Goal: Task Accomplishment & Management: Use online tool/utility

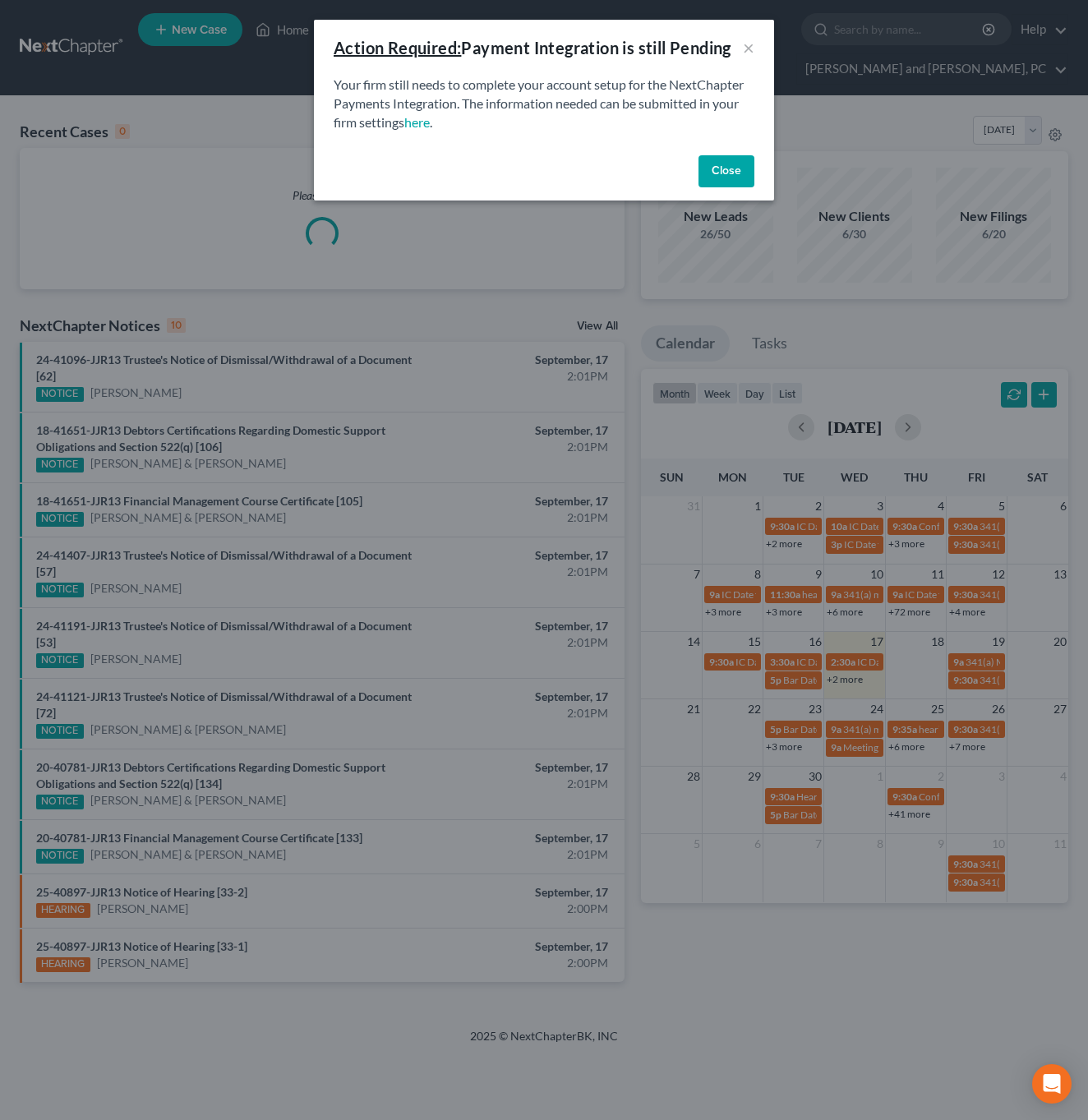
click at [713, 165] on button "Close" at bounding box center [727, 172] width 55 height 32
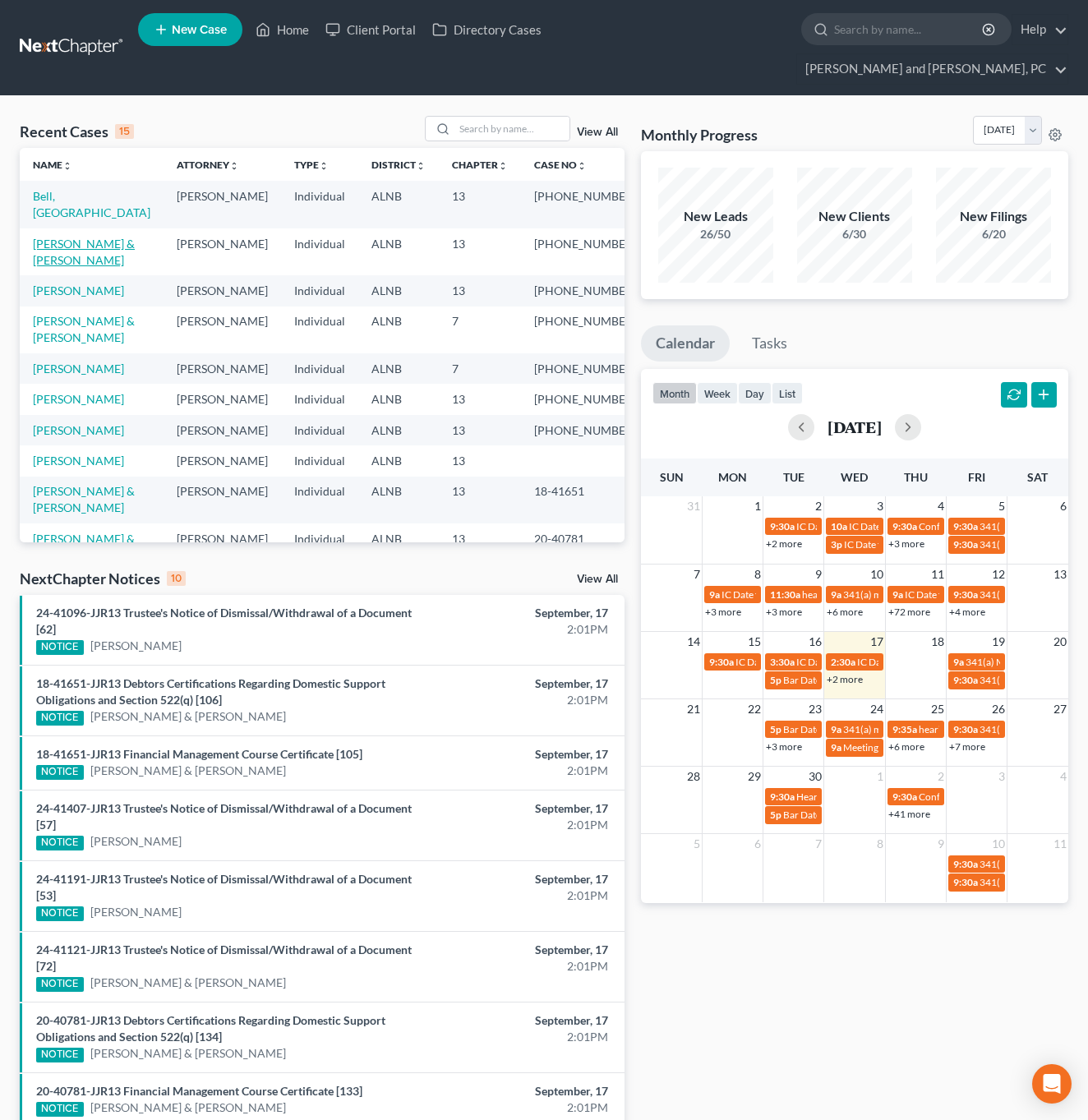
click at [79, 237] on link "[PERSON_NAME] & [PERSON_NAME]" at bounding box center [83, 252] width 102 height 31
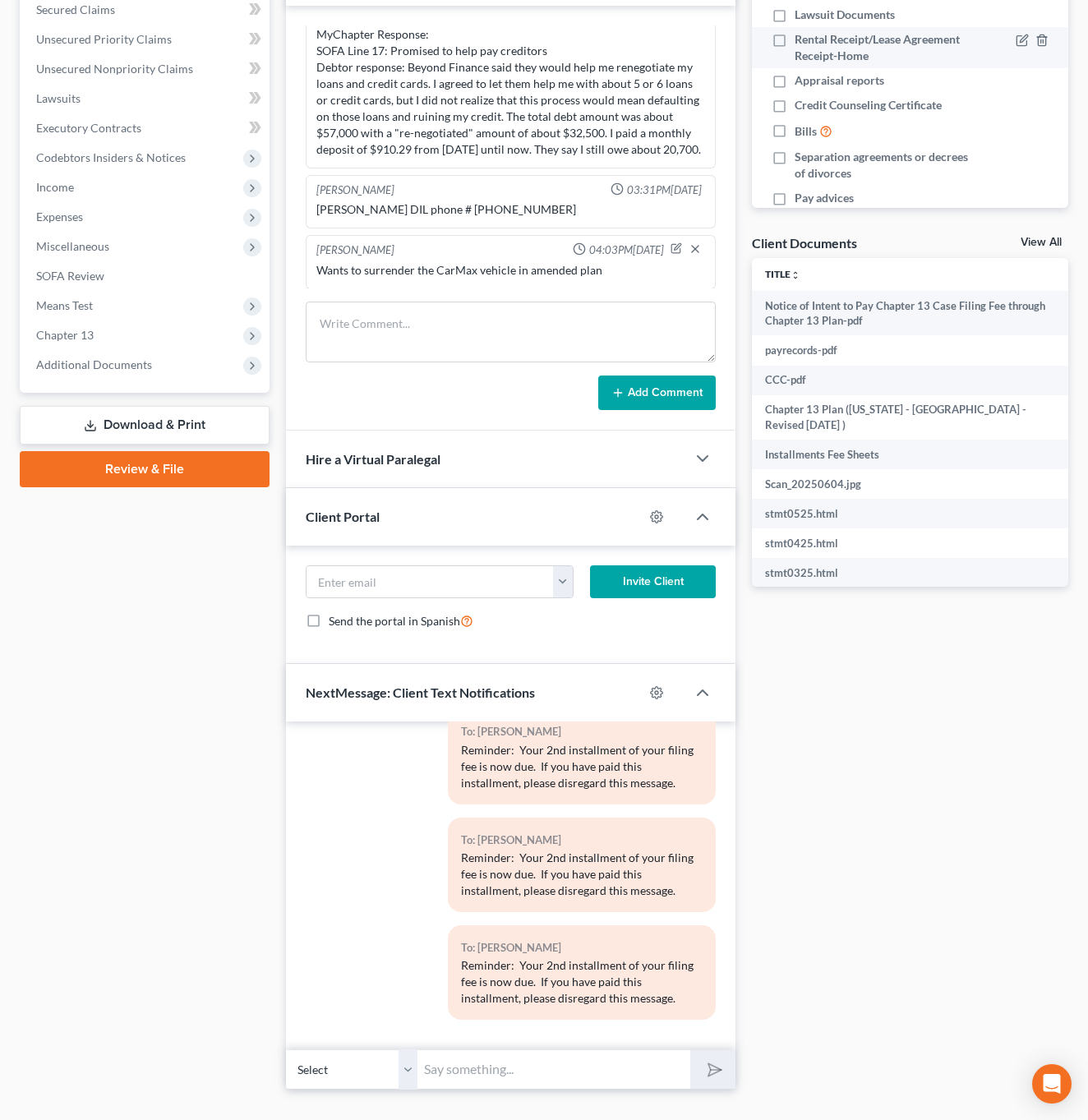
scroll to position [853, 0]
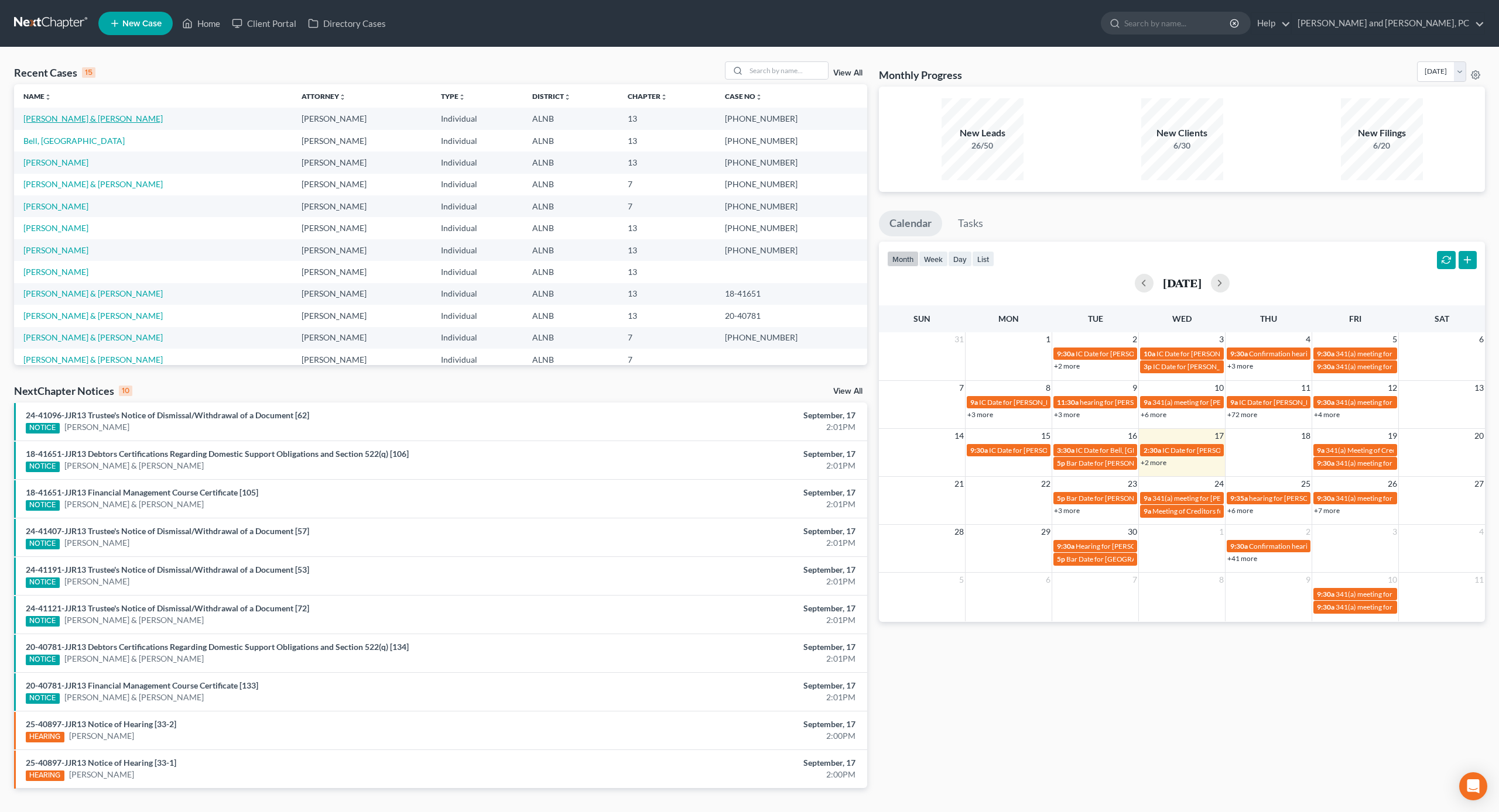
click at [112, 116] on link "[PERSON_NAME] & [PERSON_NAME]" at bounding box center [93, 118] width 140 height 10
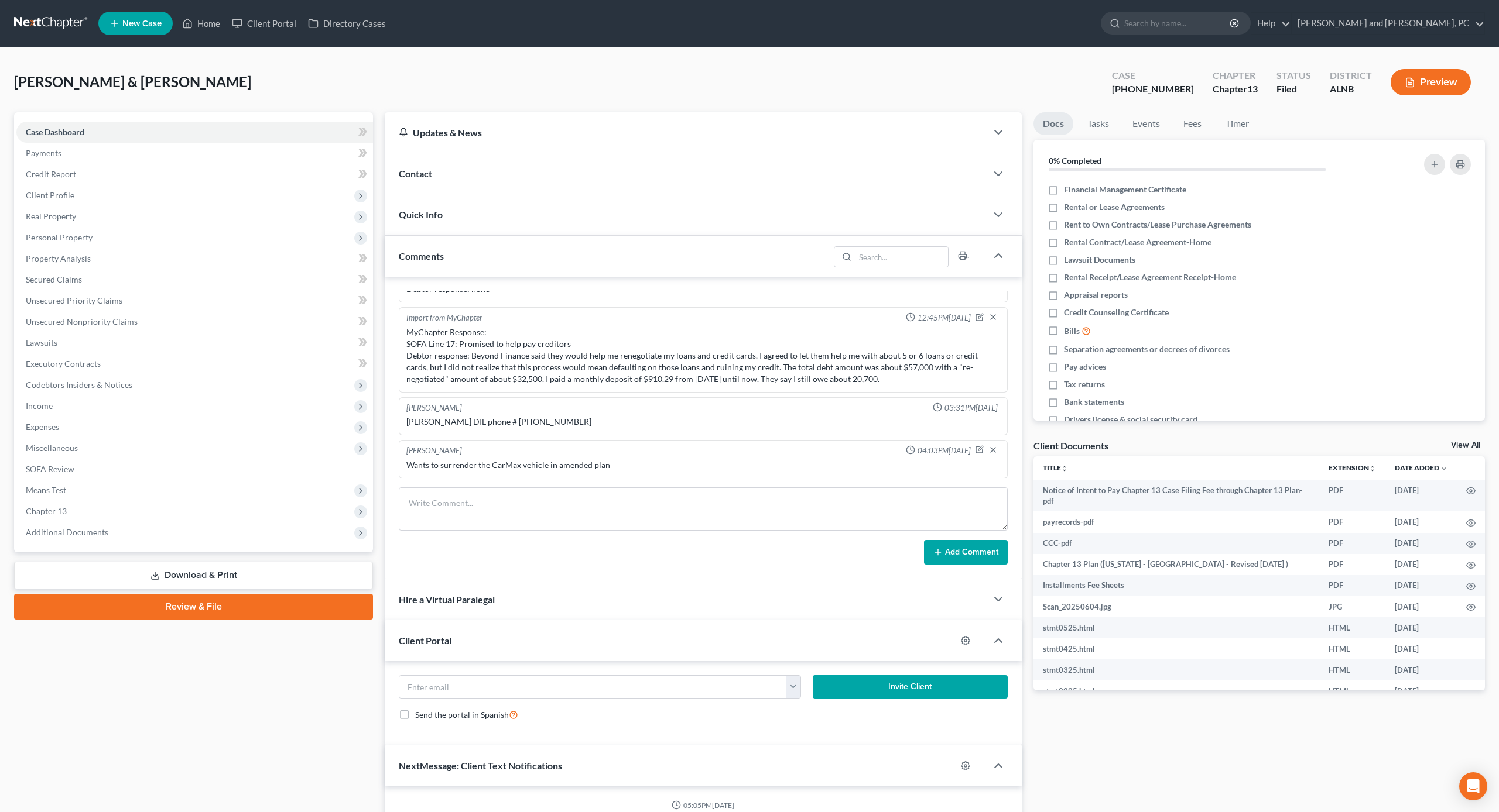
scroll to position [456, 0]
click at [76, 510] on span "Chapter 13" at bounding box center [195, 511] width 357 height 21
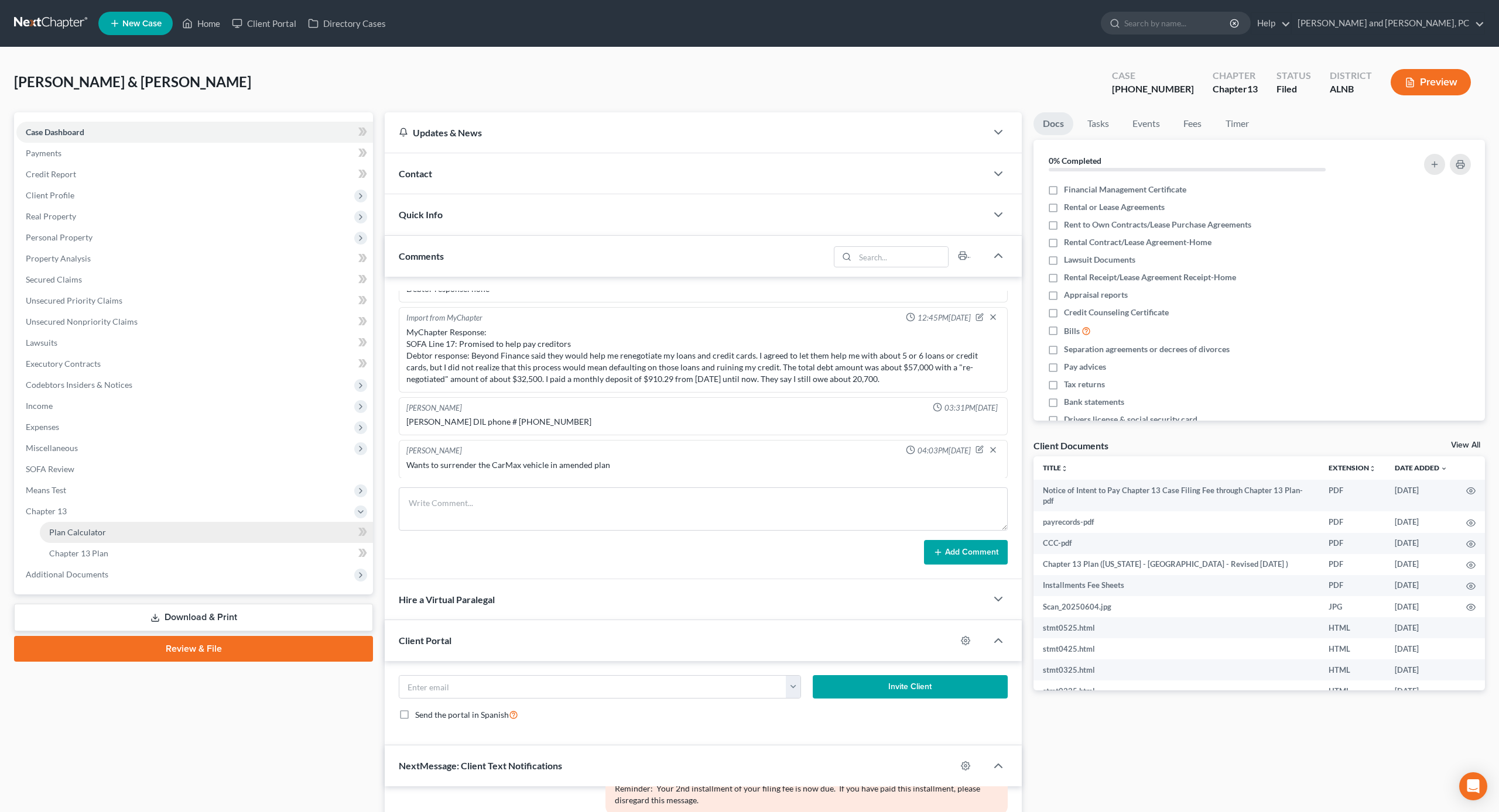
click at [75, 525] on link "Plan Calculator" at bounding box center [206, 532] width 333 height 21
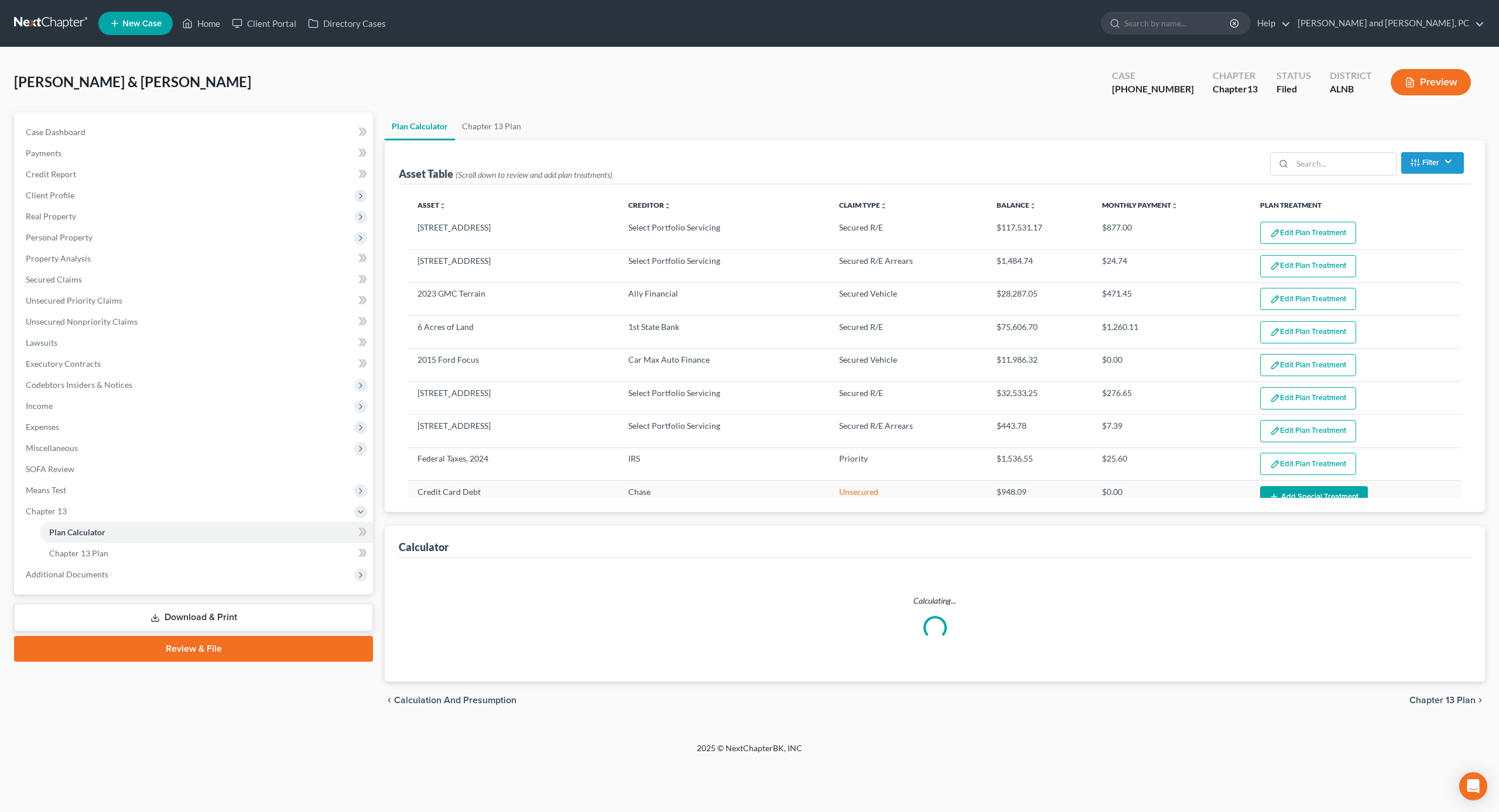
select select "59"
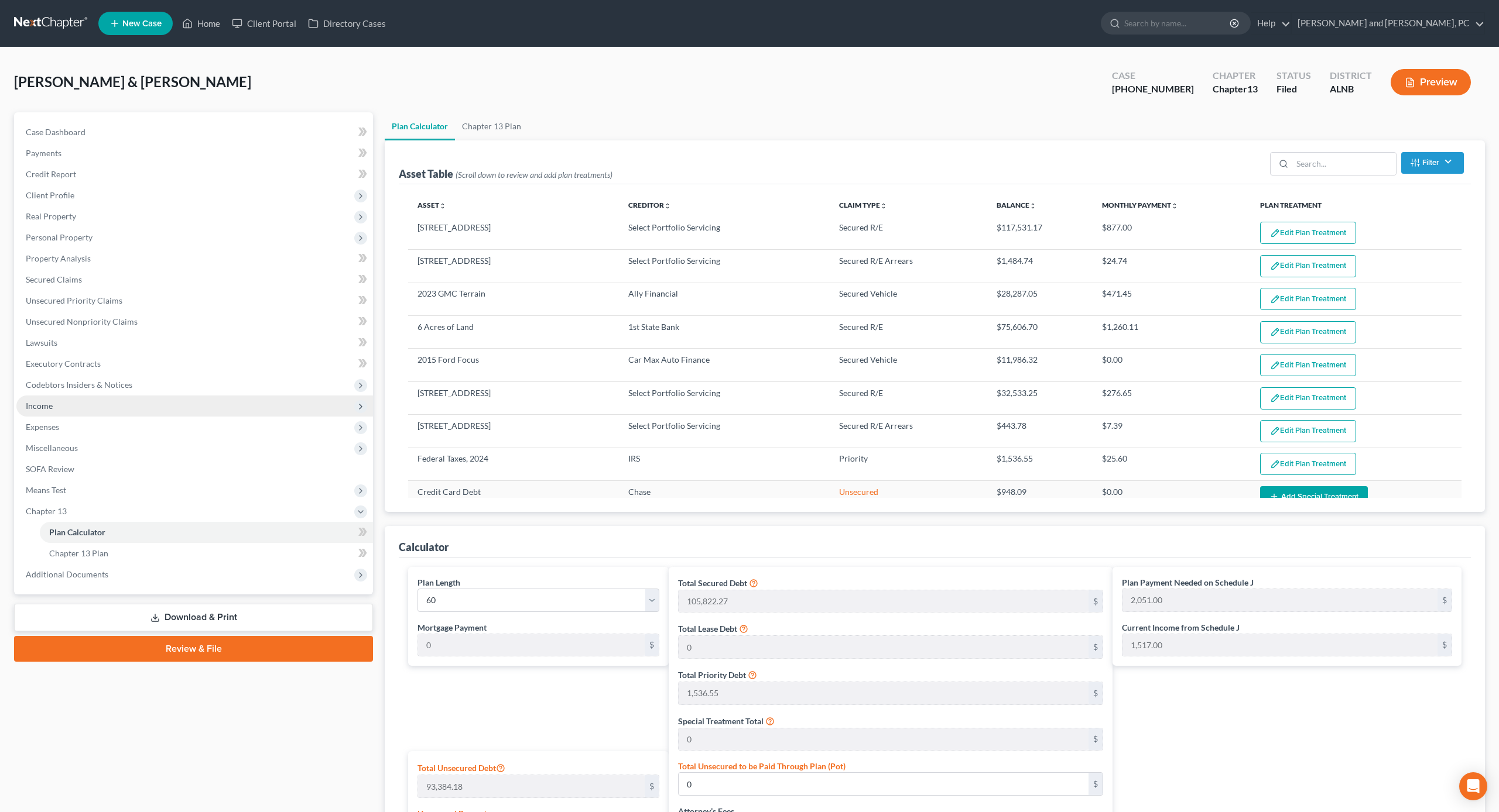
click at [44, 406] on span "Income" at bounding box center [40, 406] width 27 height 10
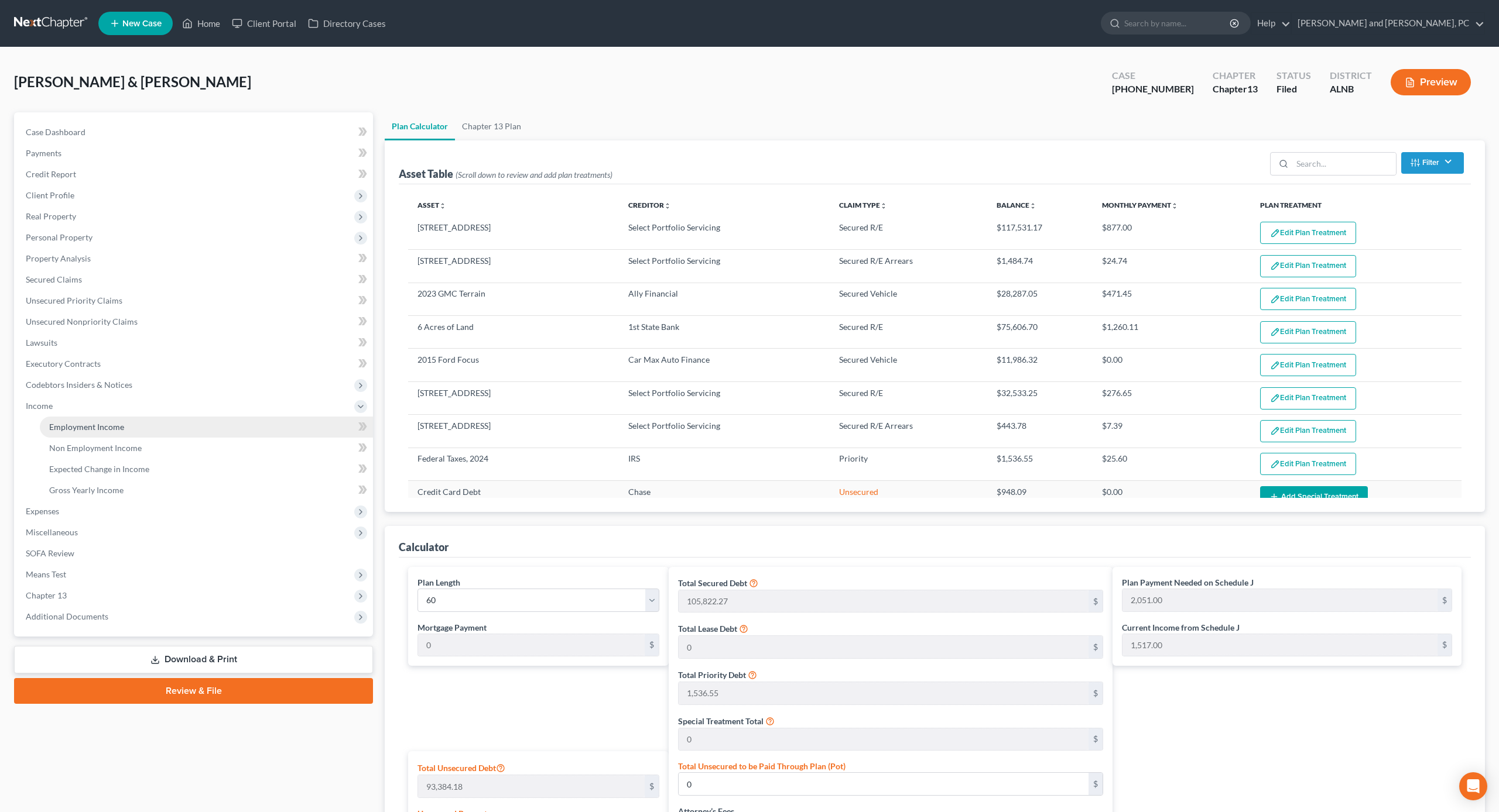
click at [65, 426] on span "Employment Income" at bounding box center [86, 427] width 75 height 10
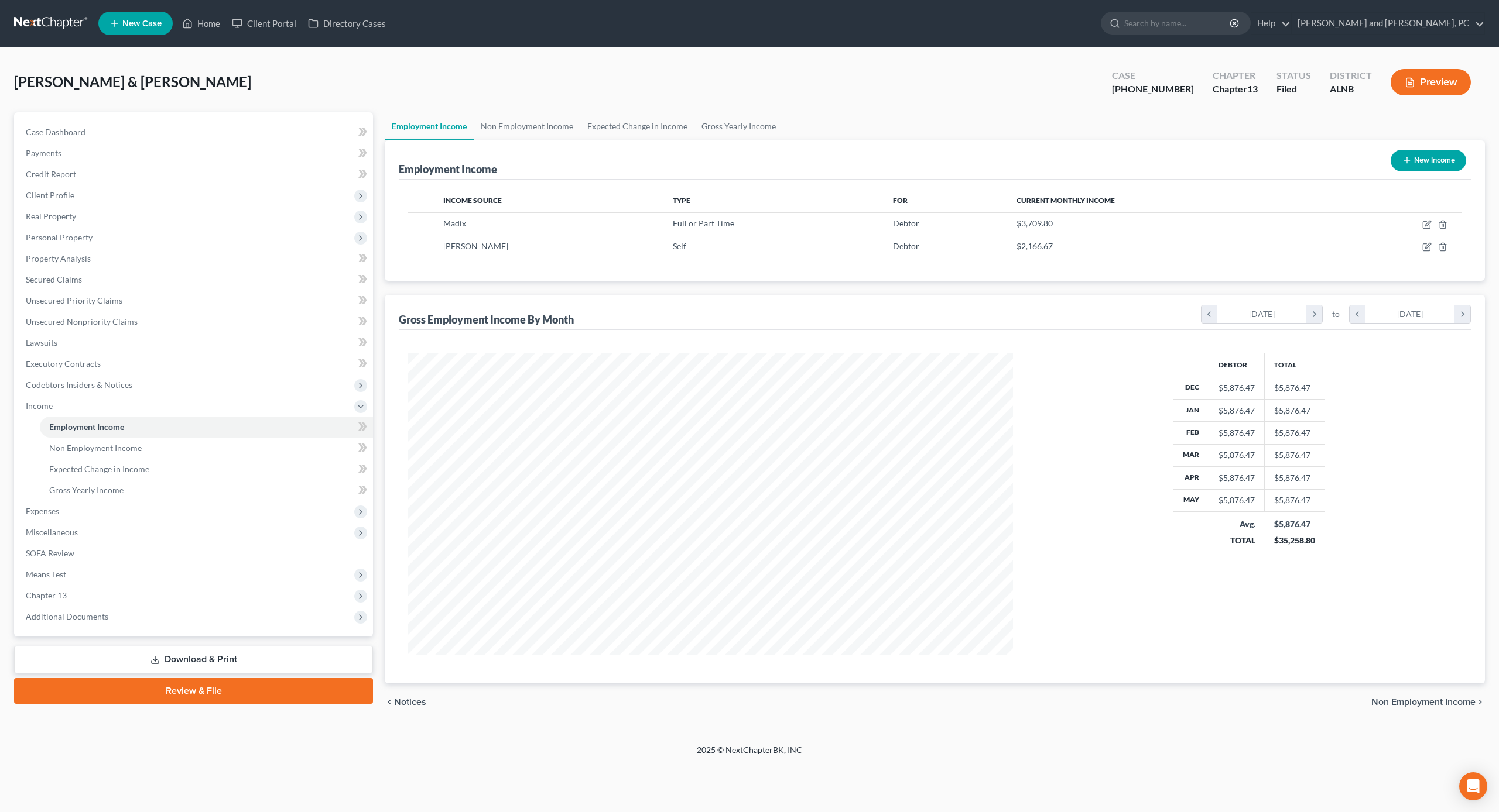
scroll to position [302, 629]
click at [63, 506] on span "Expenses" at bounding box center [195, 511] width 357 height 21
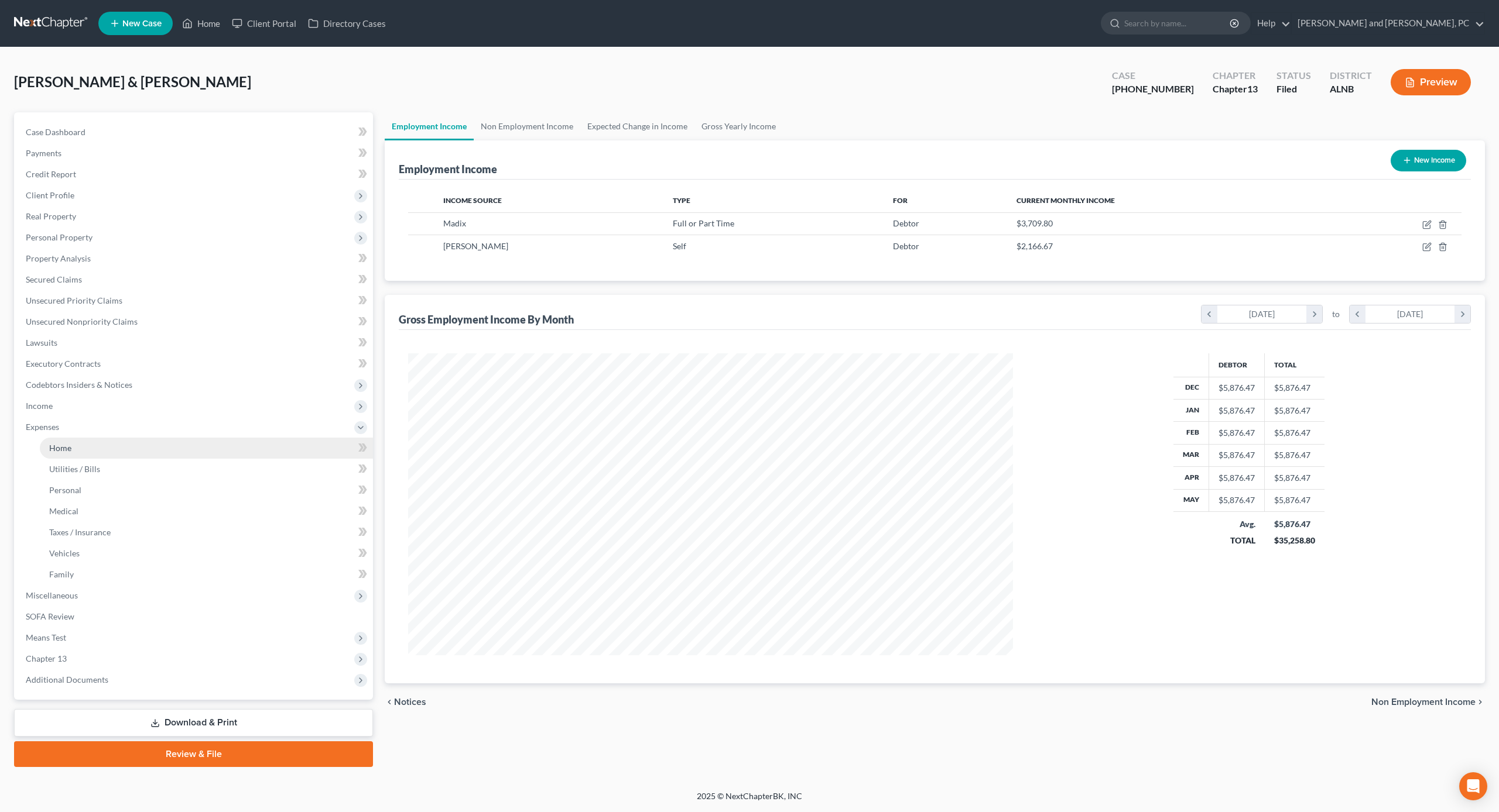
click at [74, 448] on link "Home" at bounding box center [206, 448] width 333 height 21
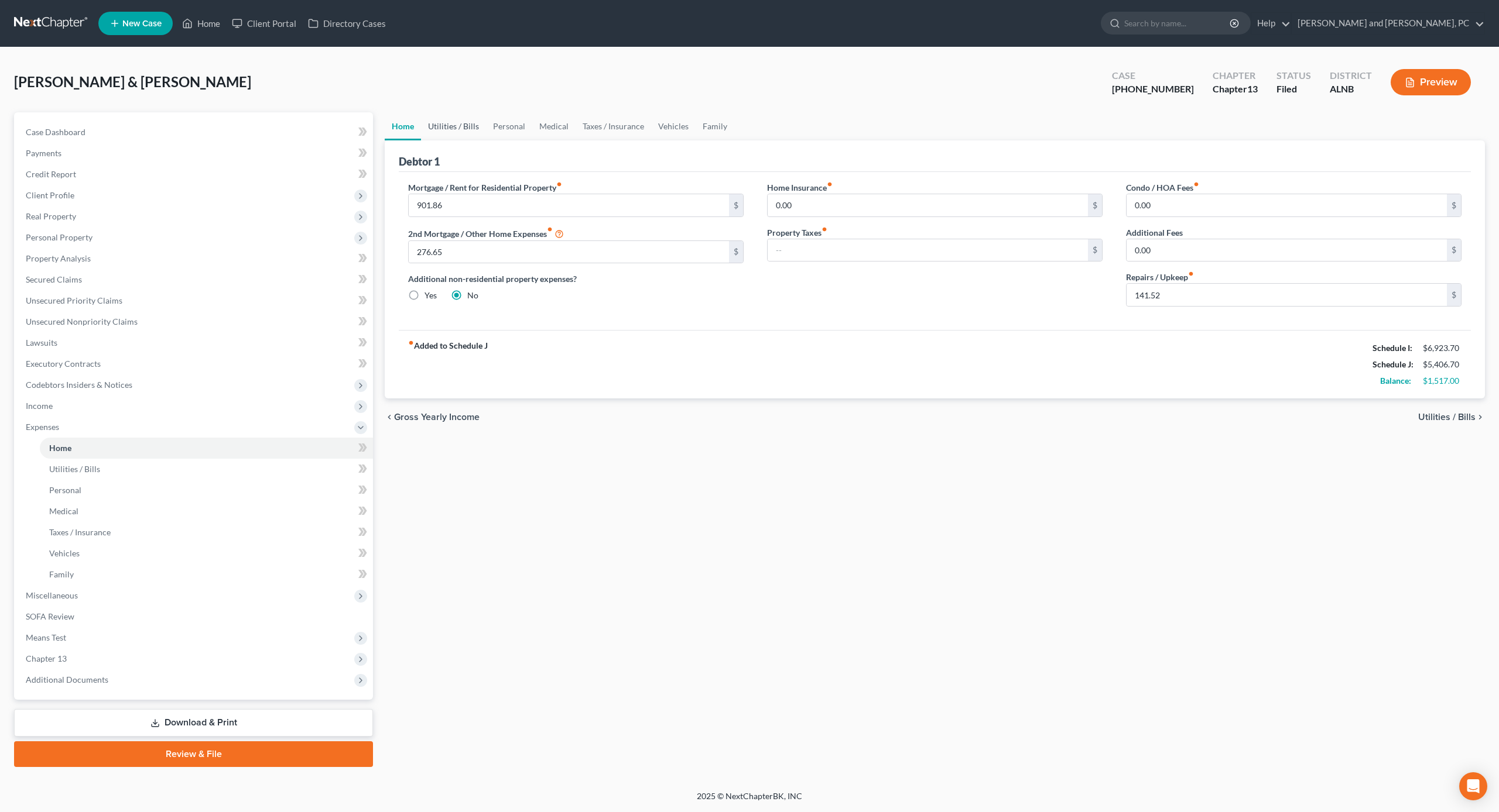
click at [458, 123] on link "Utilities / Bills" at bounding box center [453, 126] width 65 height 28
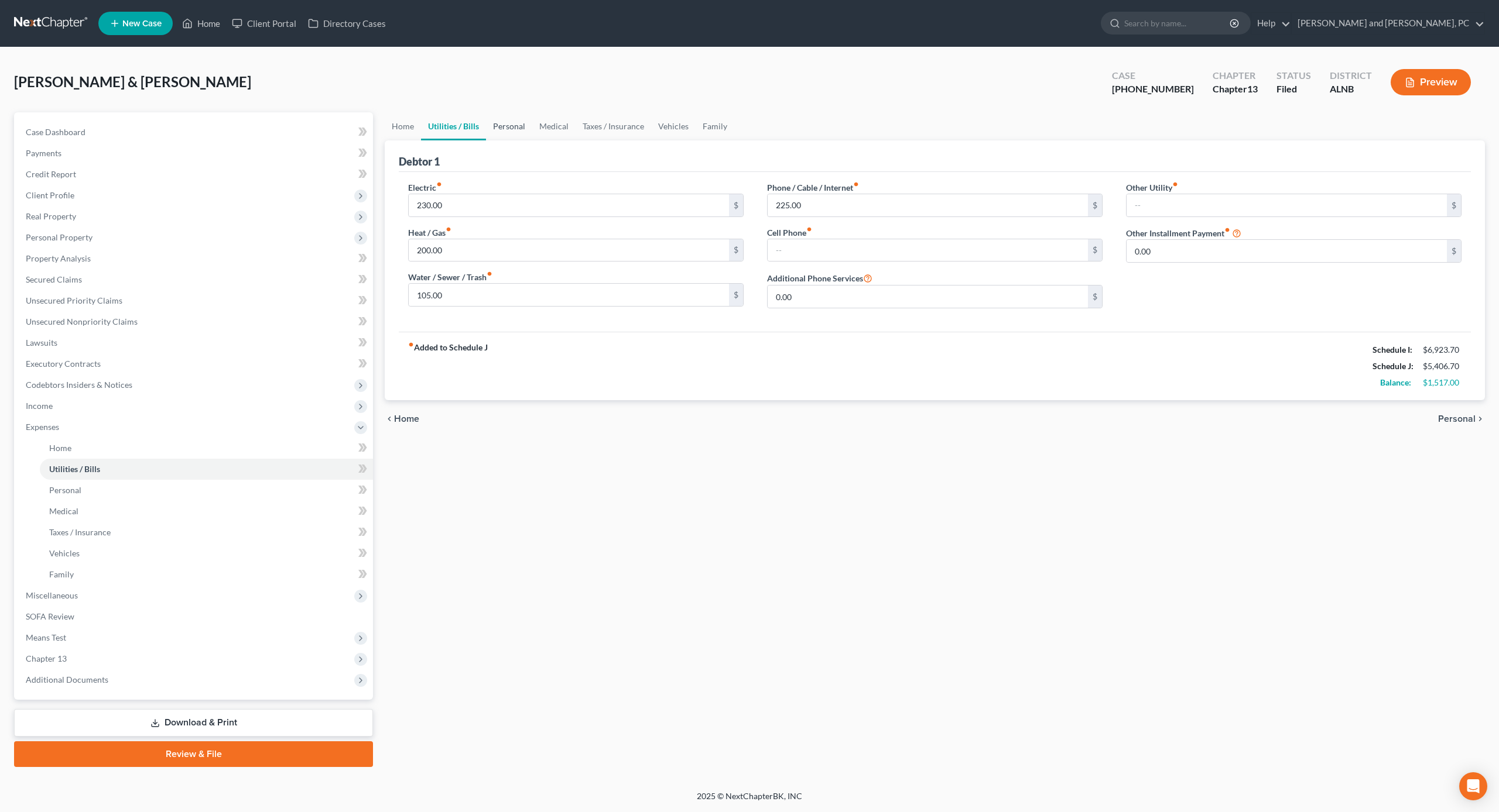
click at [503, 123] on link "Personal" at bounding box center [509, 126] width 46 height 28
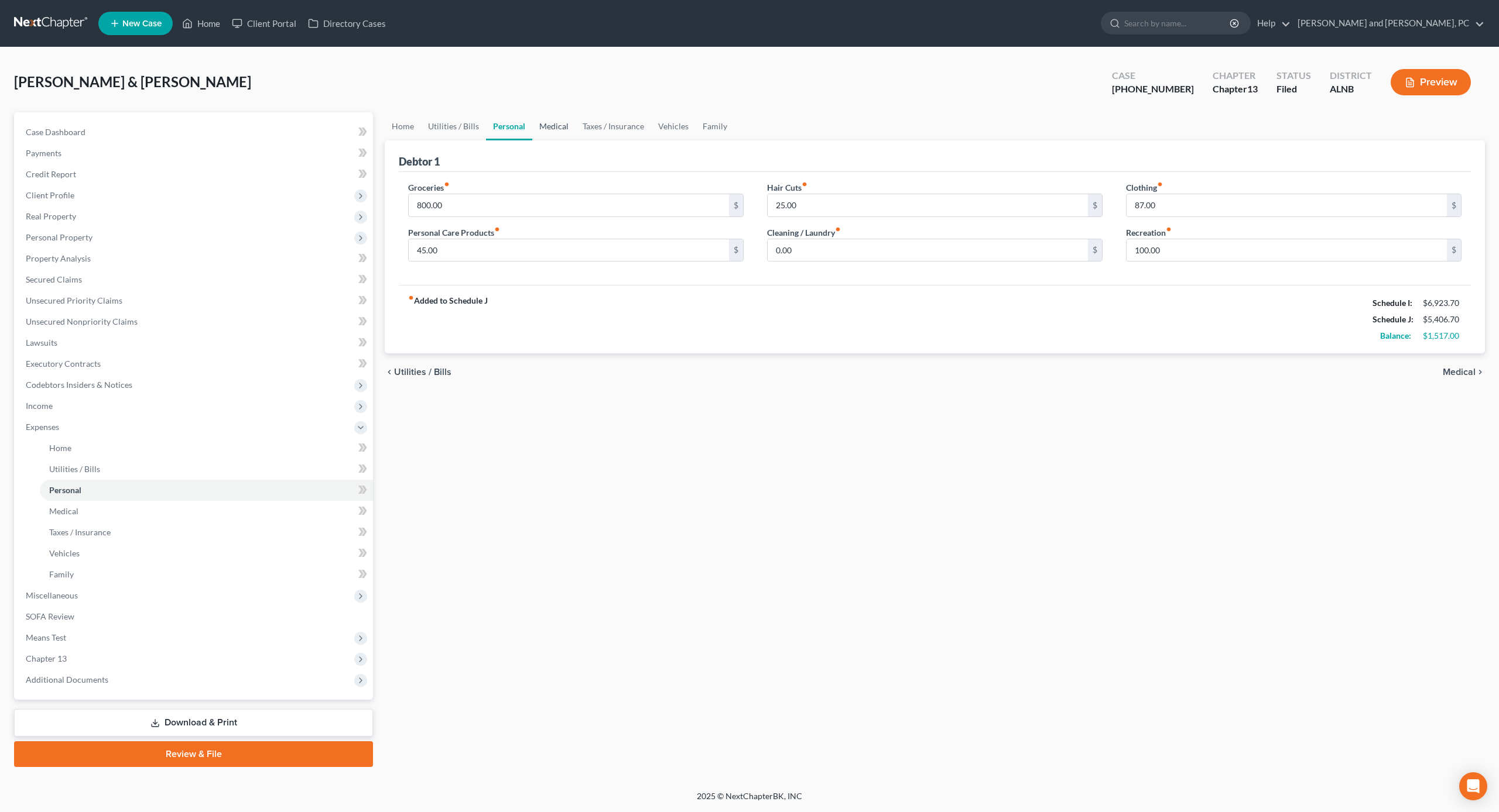
click at [557, 127] on link "Medical" at bounding box center [554, 126] width 44 height 28
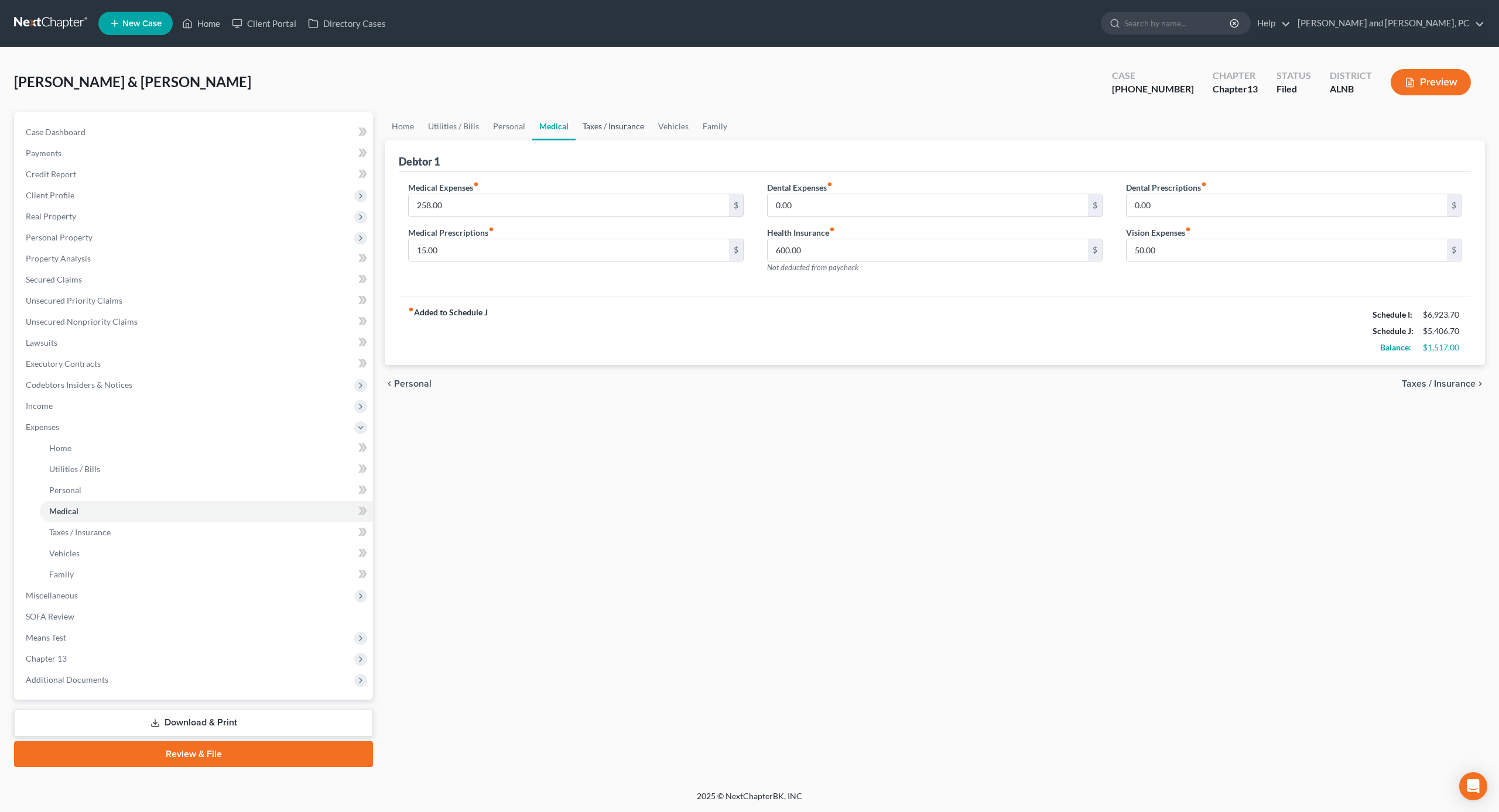
click at [595, 127] on link "Taxes / Insurance" at bounding box center [613, 126] width 76 height 28
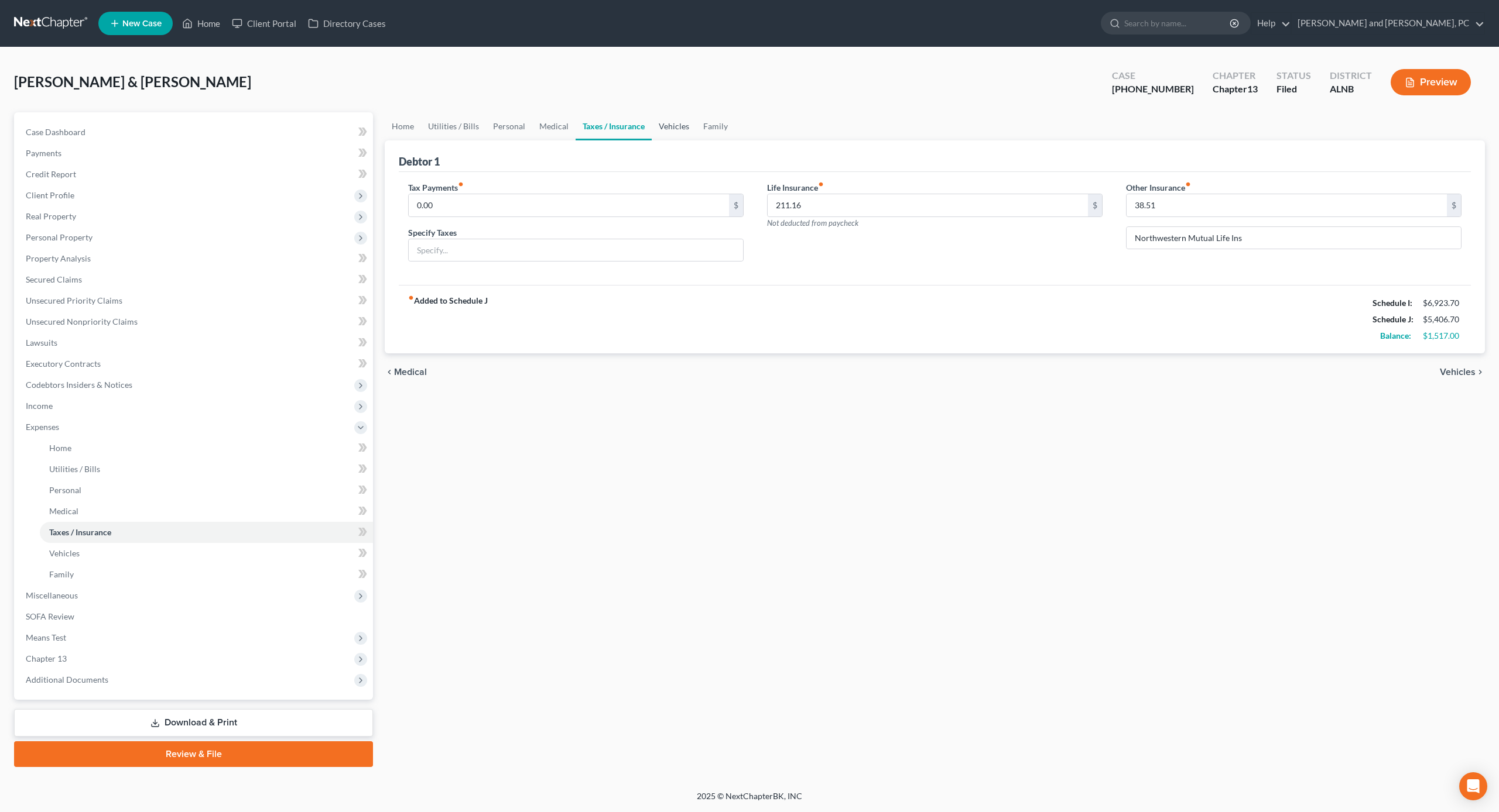
click at [678, 129] on link "Vehicles" at bounding box center [674, 126] width 44 height 28
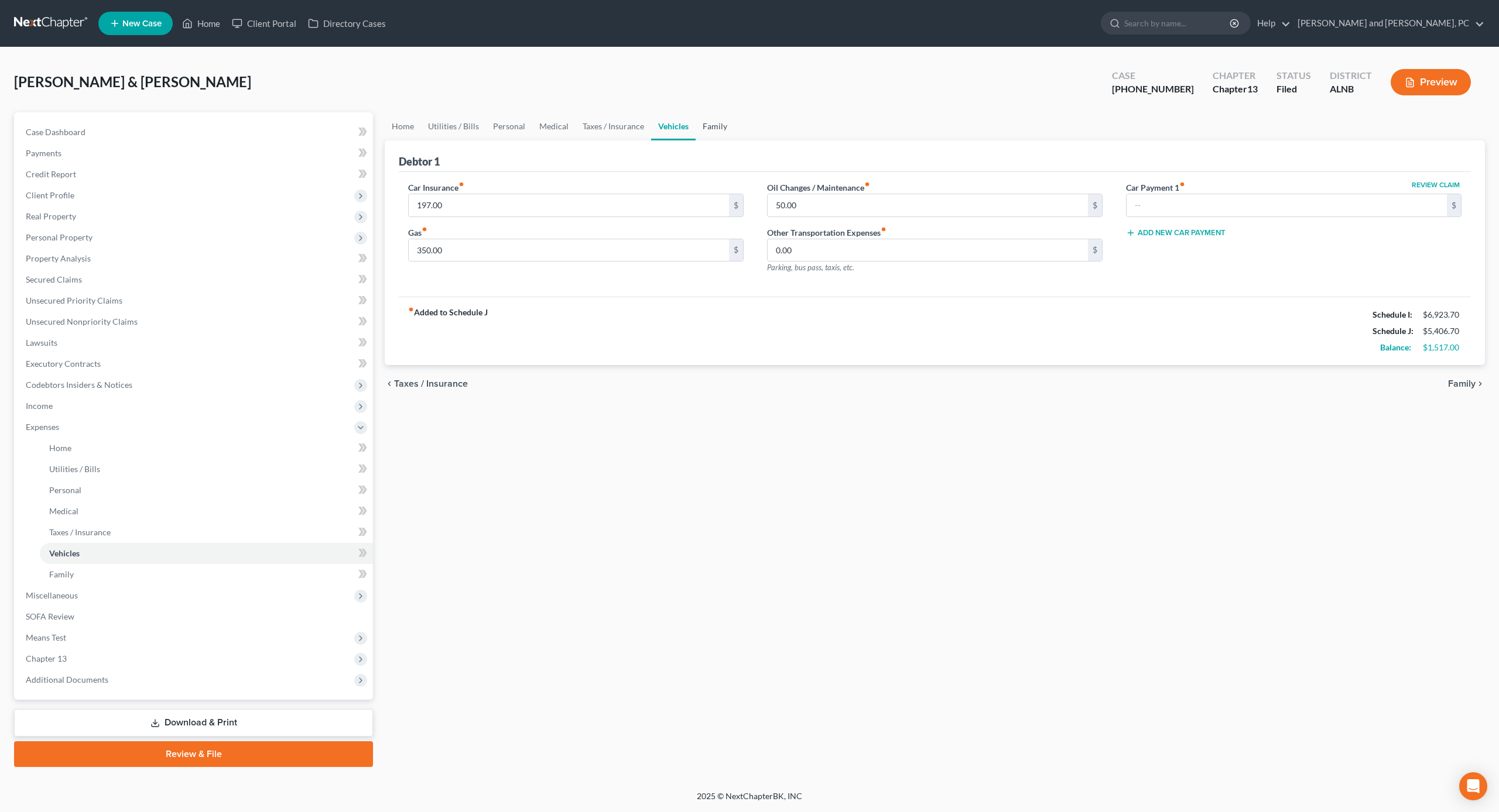
click at [704, 131] on link "Family" at bounding box center [714, 126] width 39 height 28
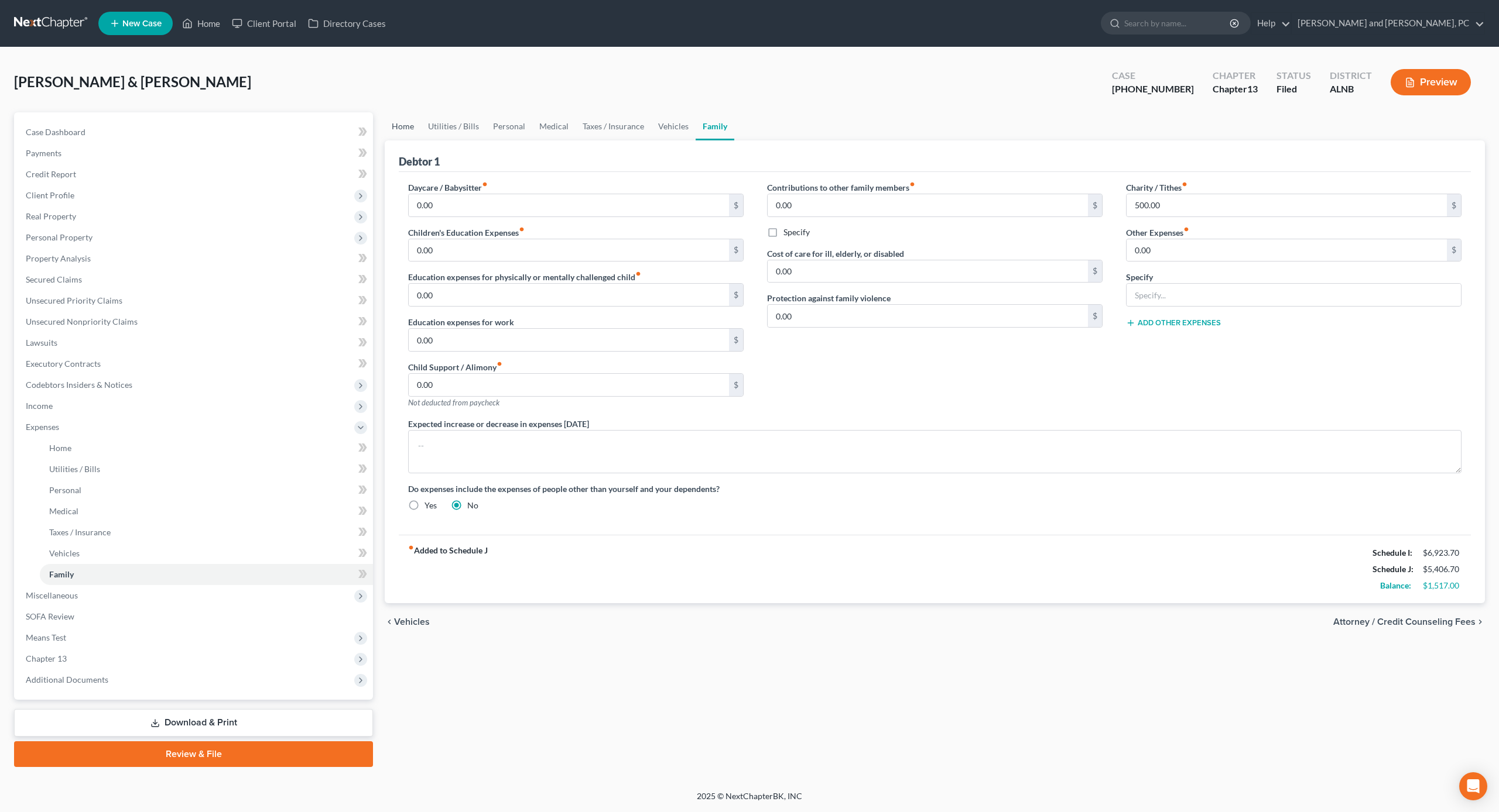
click at [413, 126] on link "Home" at bounding box center [403, 126] width 36 height 28
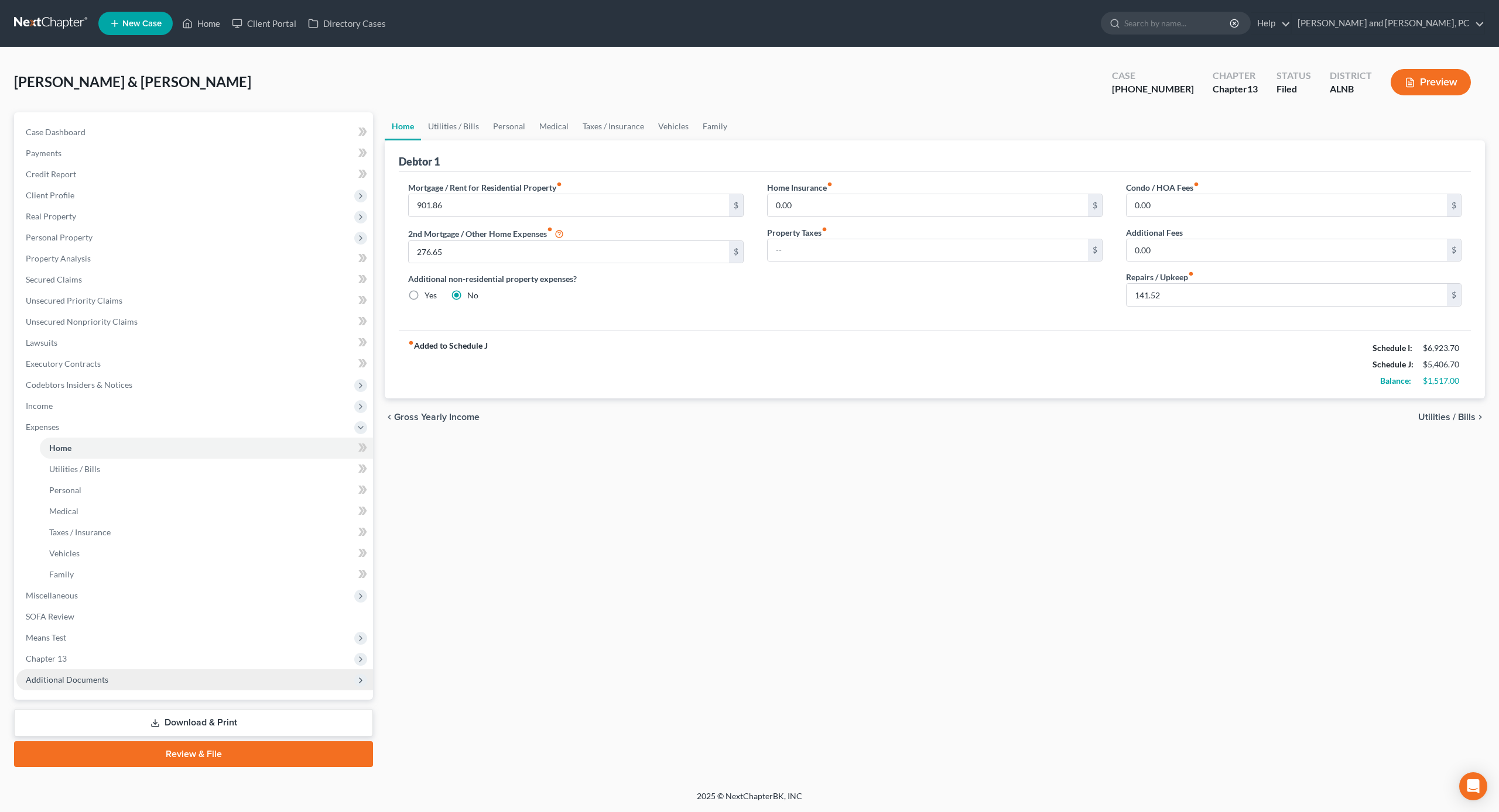
click at [66, 677] on span "Additional Documents" at bounding box center [67, 679] width 82 height 10
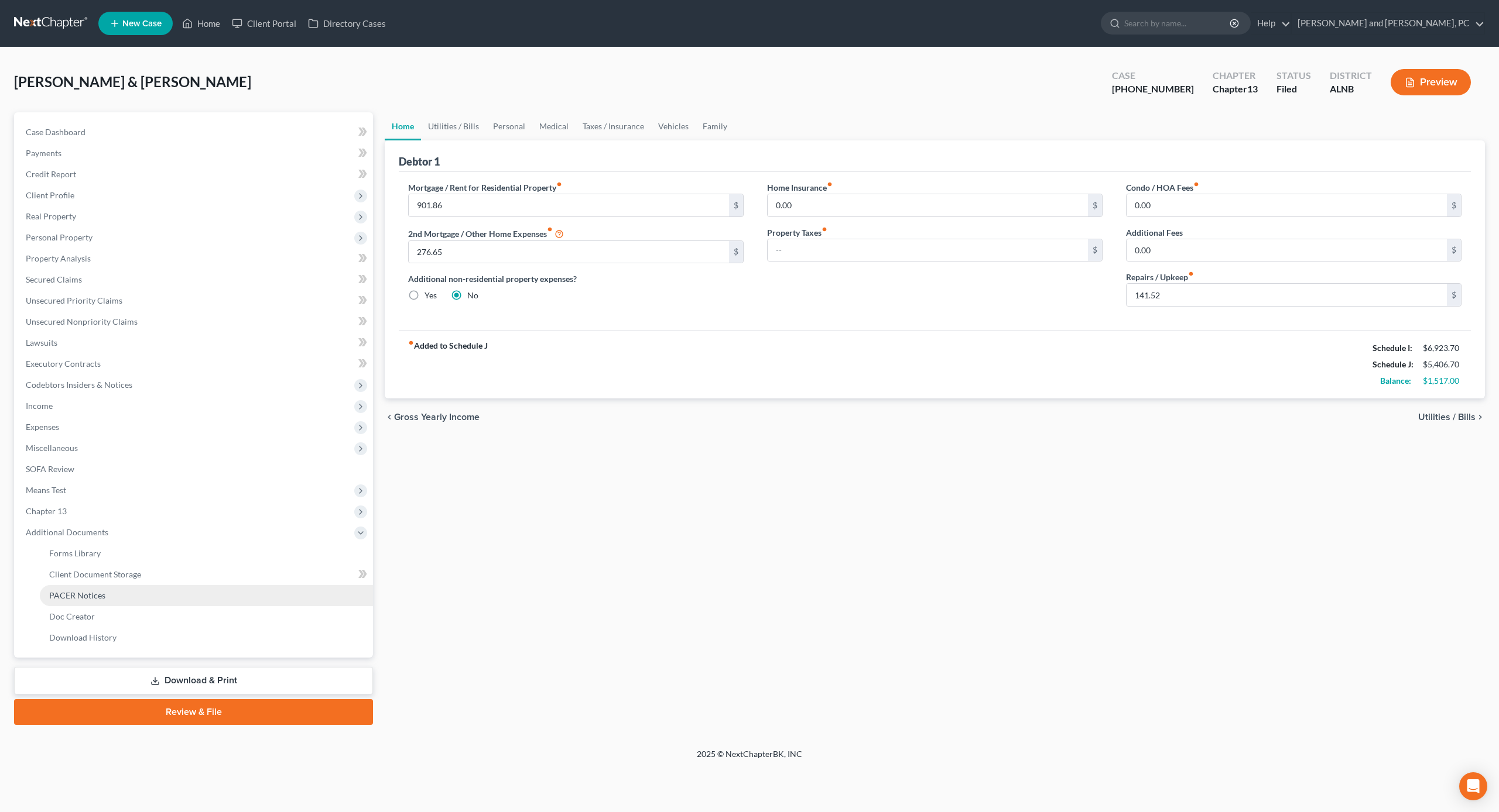
click at [84, 585] on link "PACER Notices" at bounding box center [206, 596] width 333 height 21
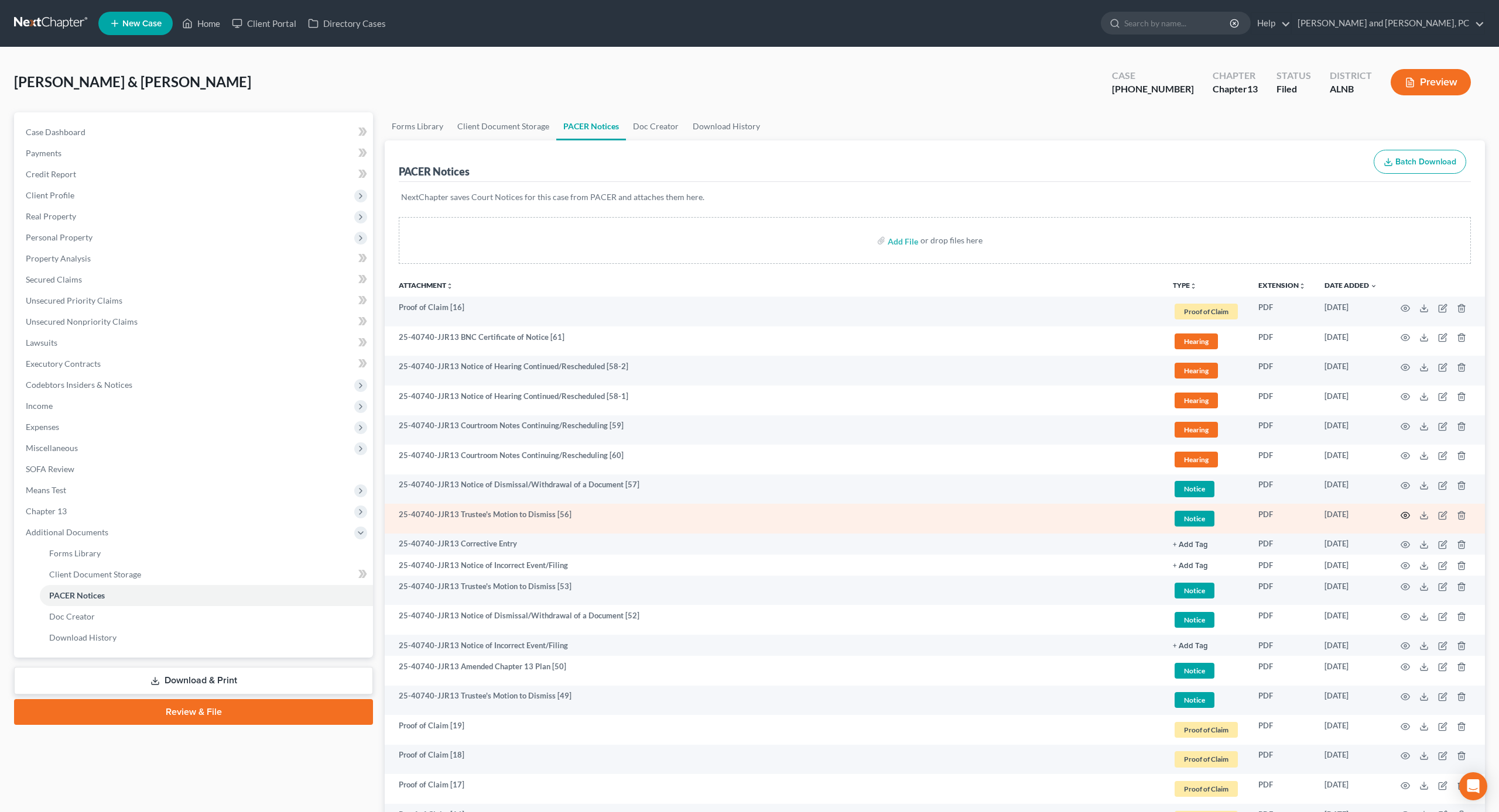
click at [1404, 513] on icon "button" at bounding box center [1406, 516] width 10 height 10
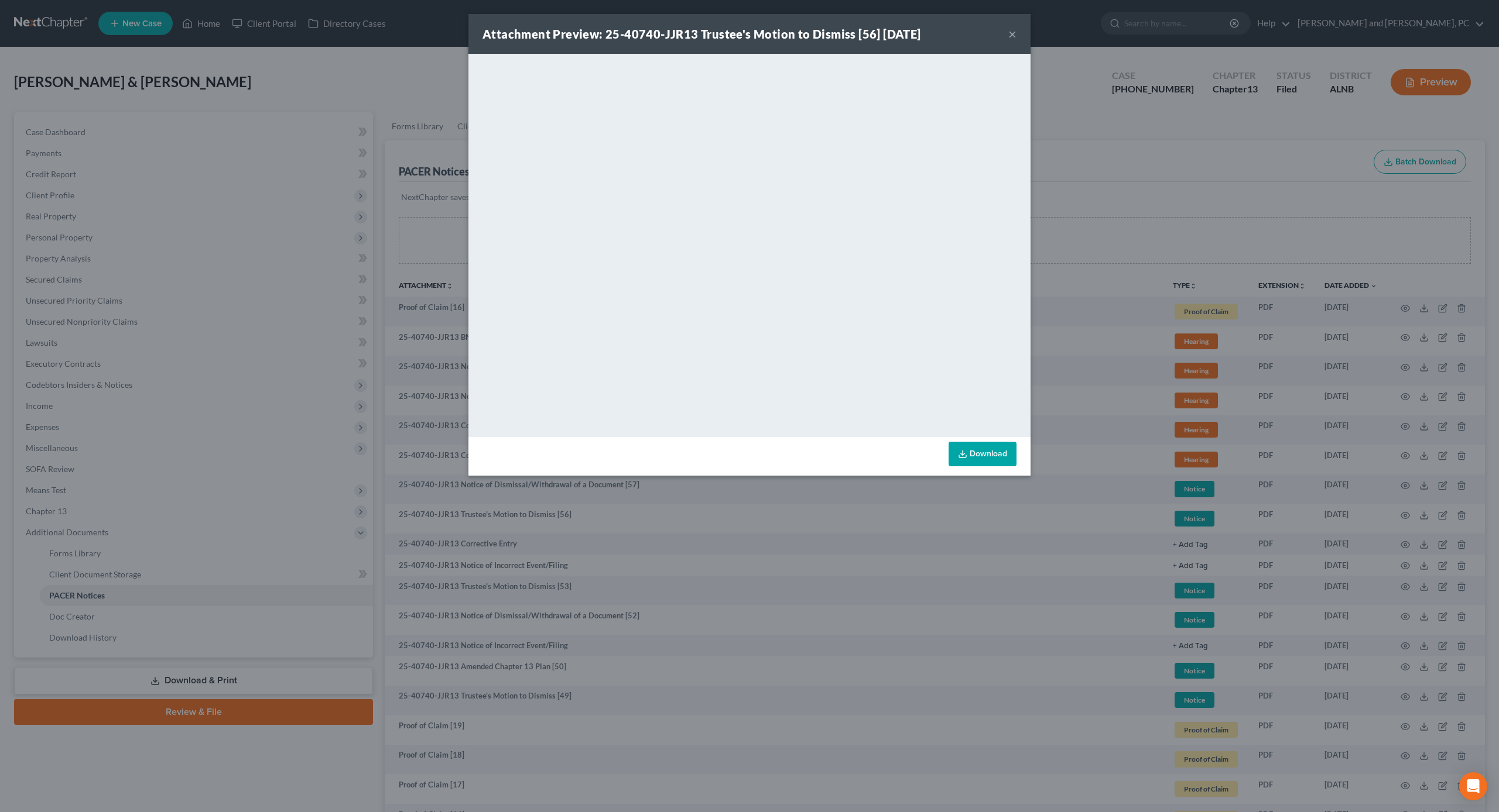
click at [1011, 34] on button "×" at bounding box center [1013, 34] width 8 height 14
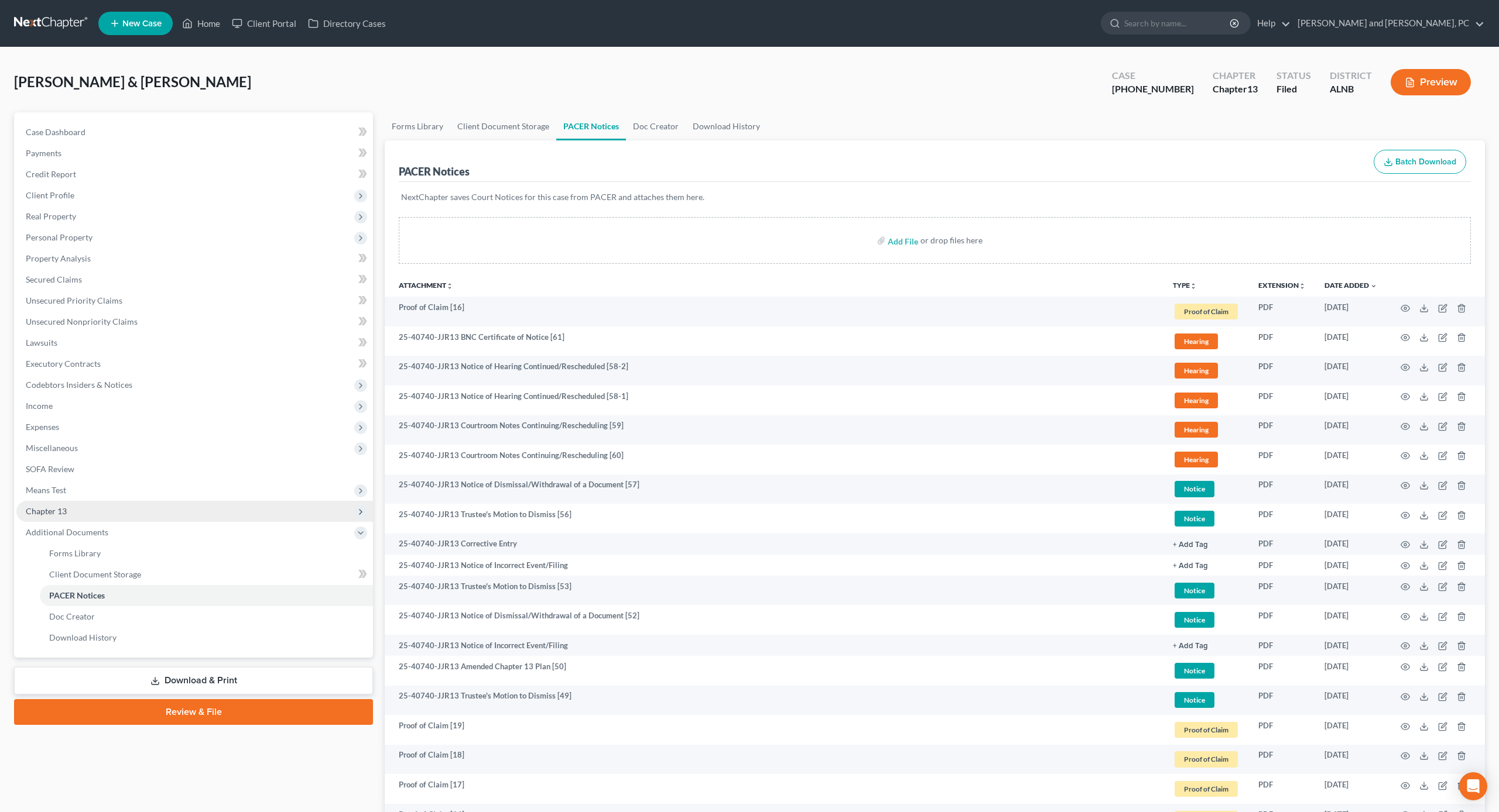
click at [65, 507] on span "Chapter 13" at bounding box center [46, 511] width 41 height 10
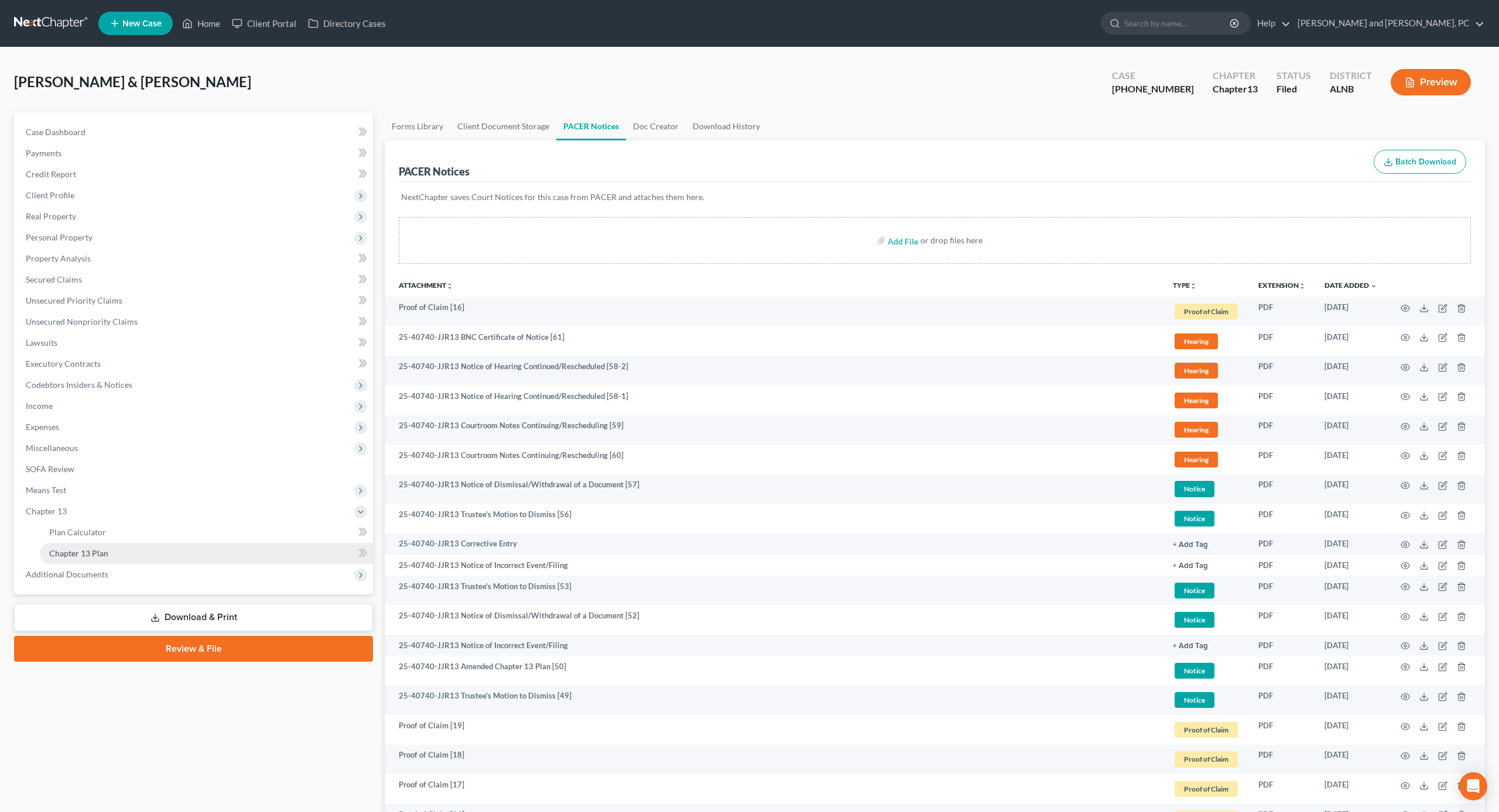
click at [84, 549] on span "Chapter 13 Plan" at bounding box center [78, 553] width 59 height 10
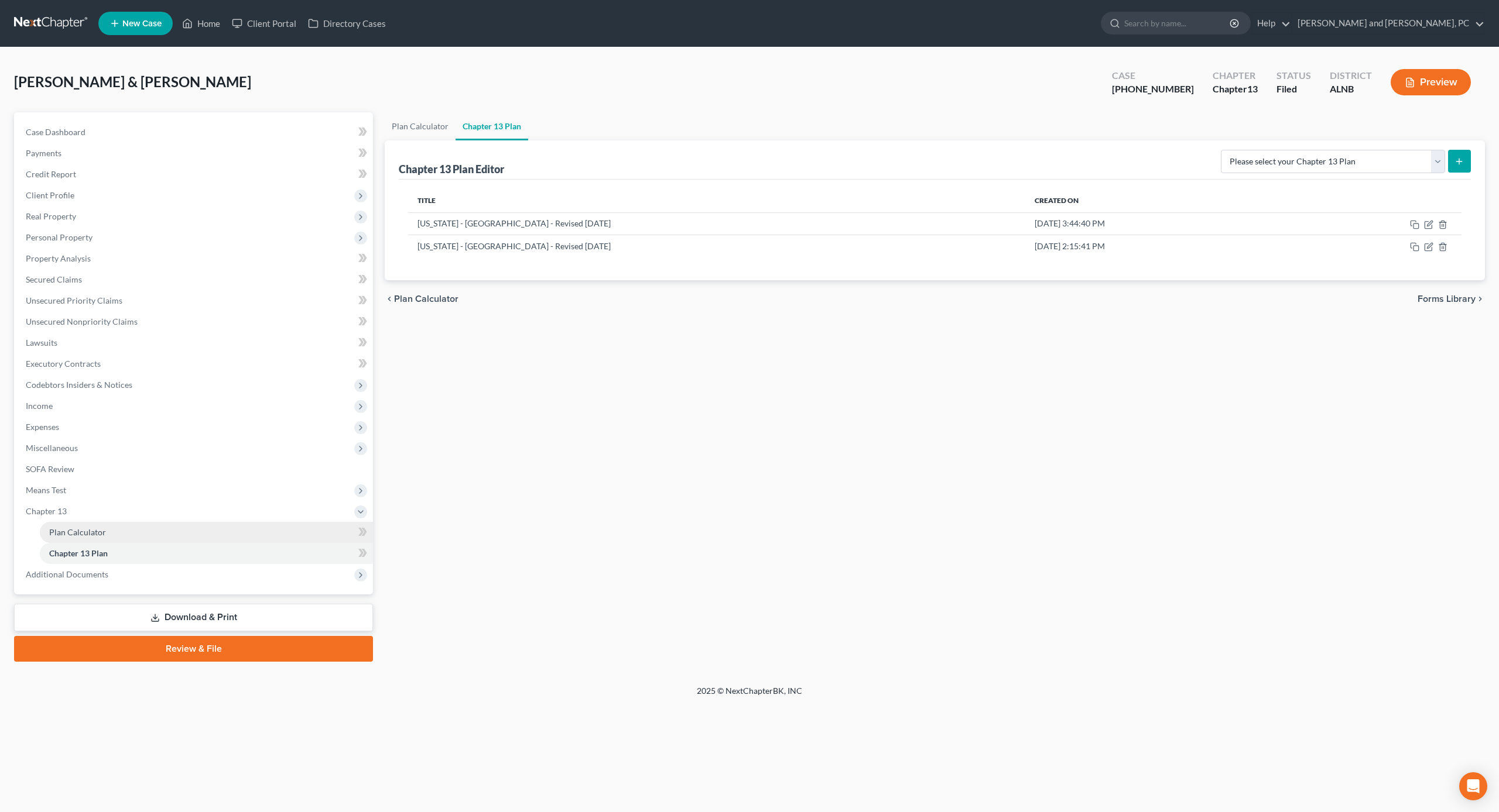
click at [80, 533] on span "Plan Calculator" at bounding box center [77, 532] width 57 height 10
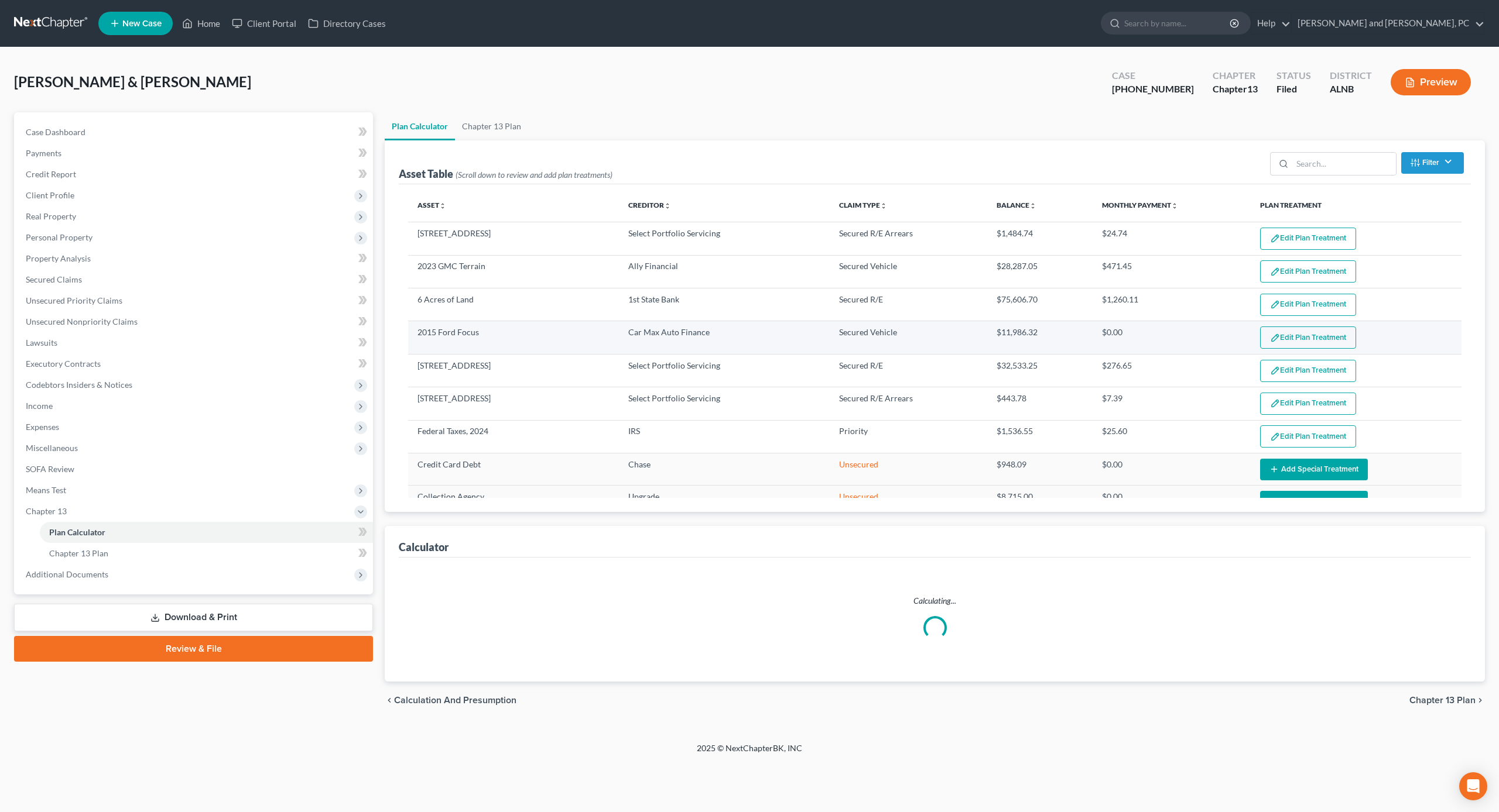
select select "59"
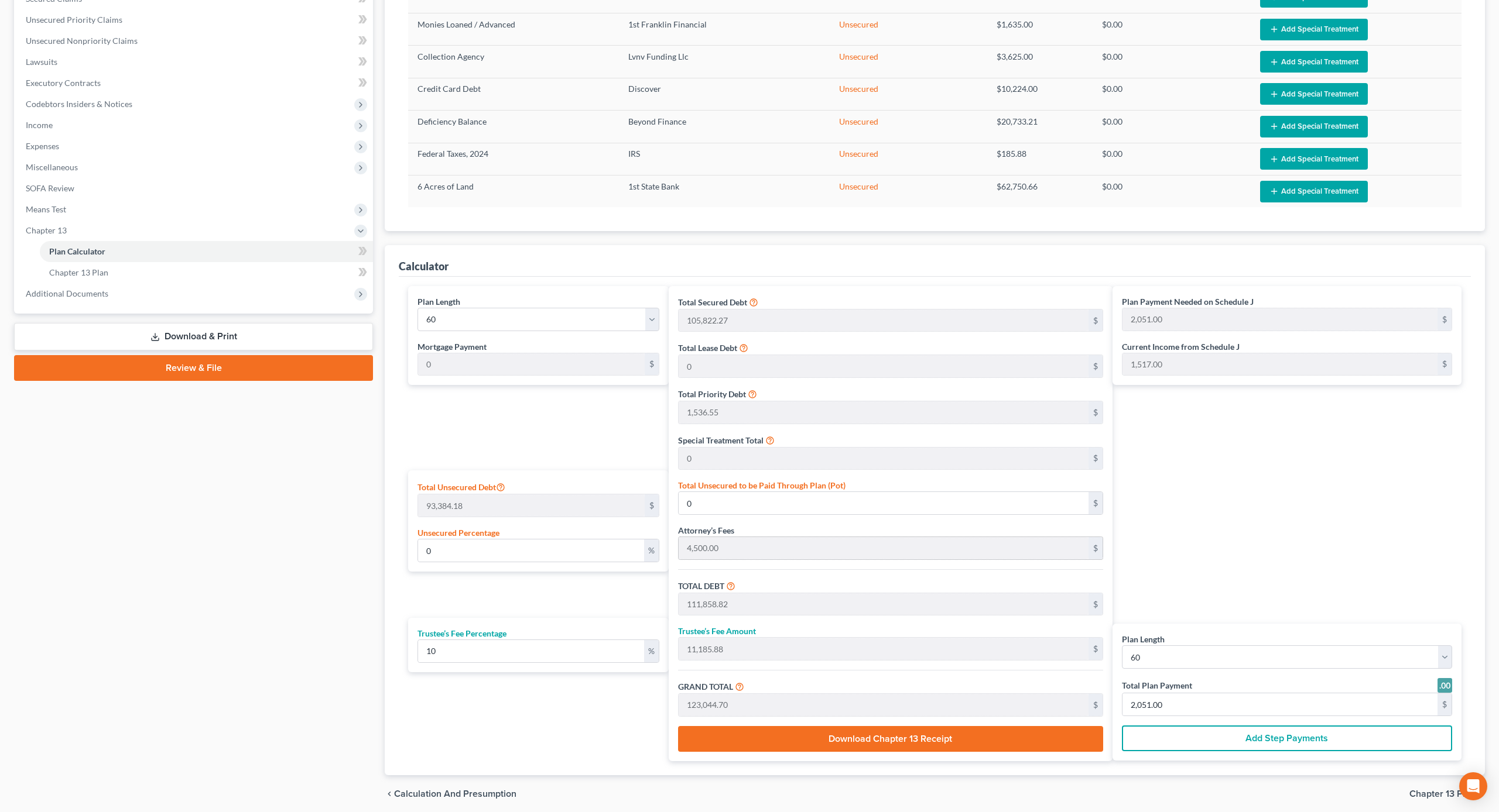
scroll to position [281, 0]
click at [890, 732] on button "Download Chapter 13 Receipt" at bounding box center [891, 739] width 425 height 26
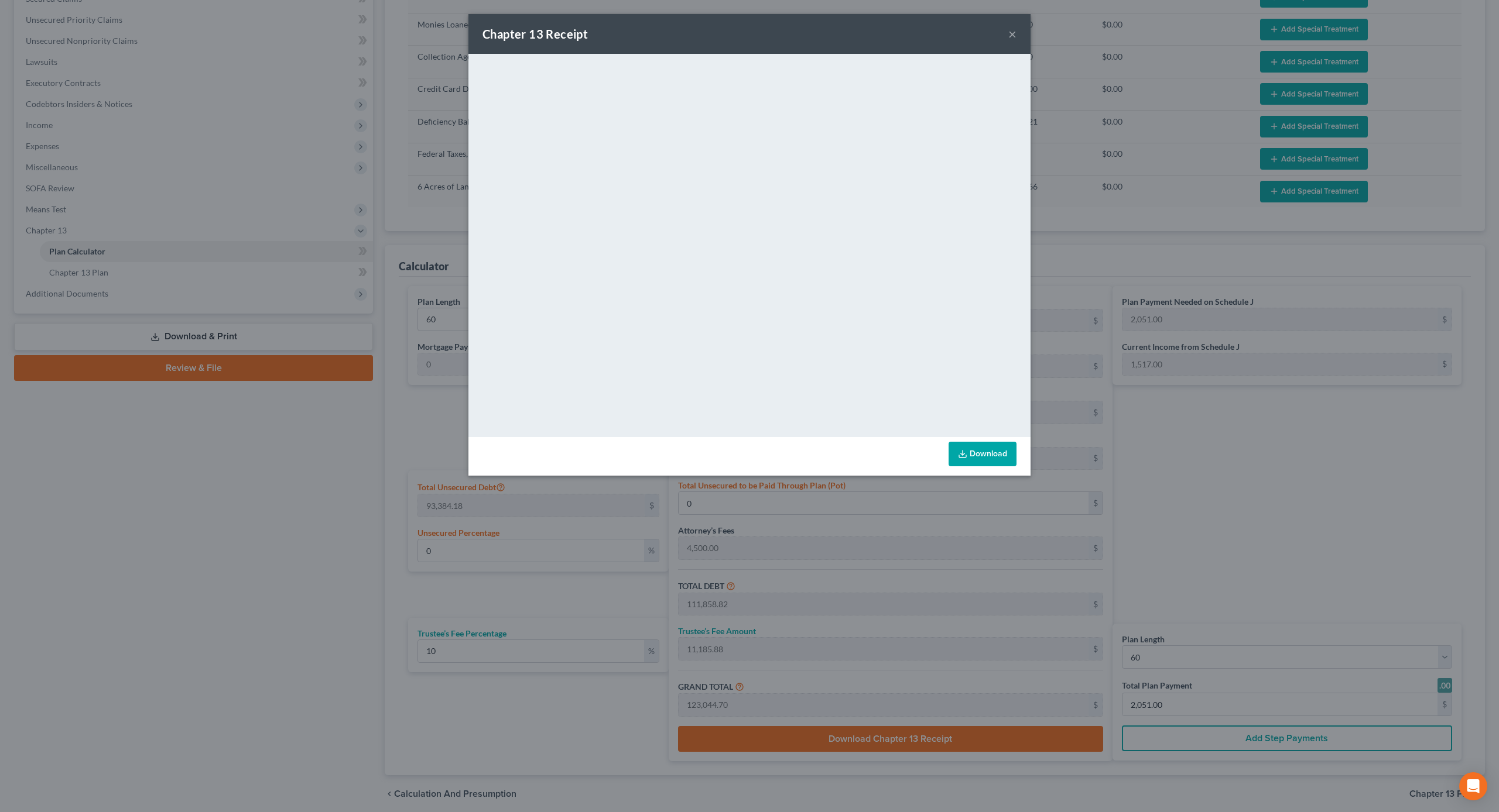
click at [1012, 37] on button "×" at bounding box center [1013, 34] width 8 height 14
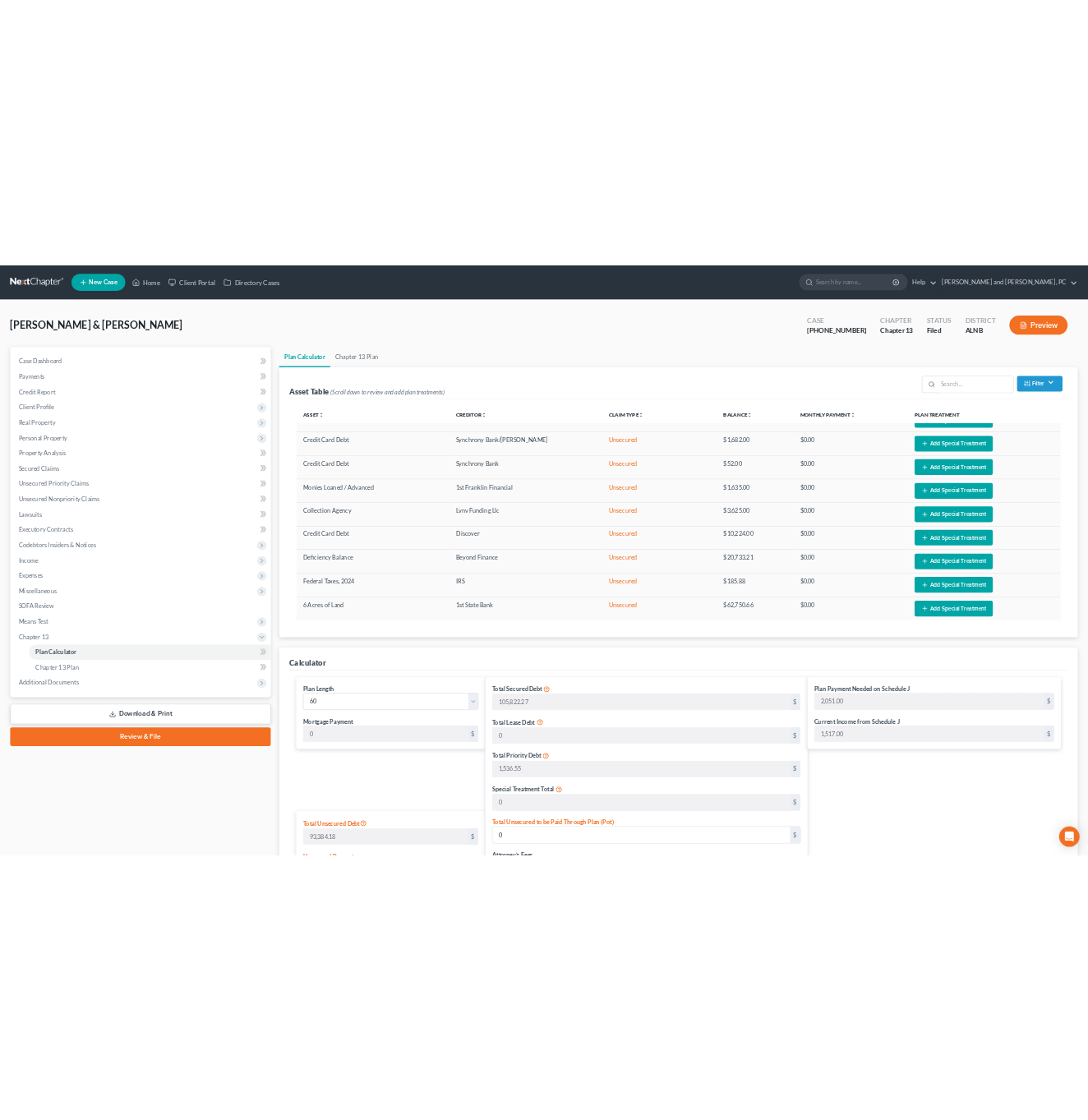
scroll to position [0, 0]
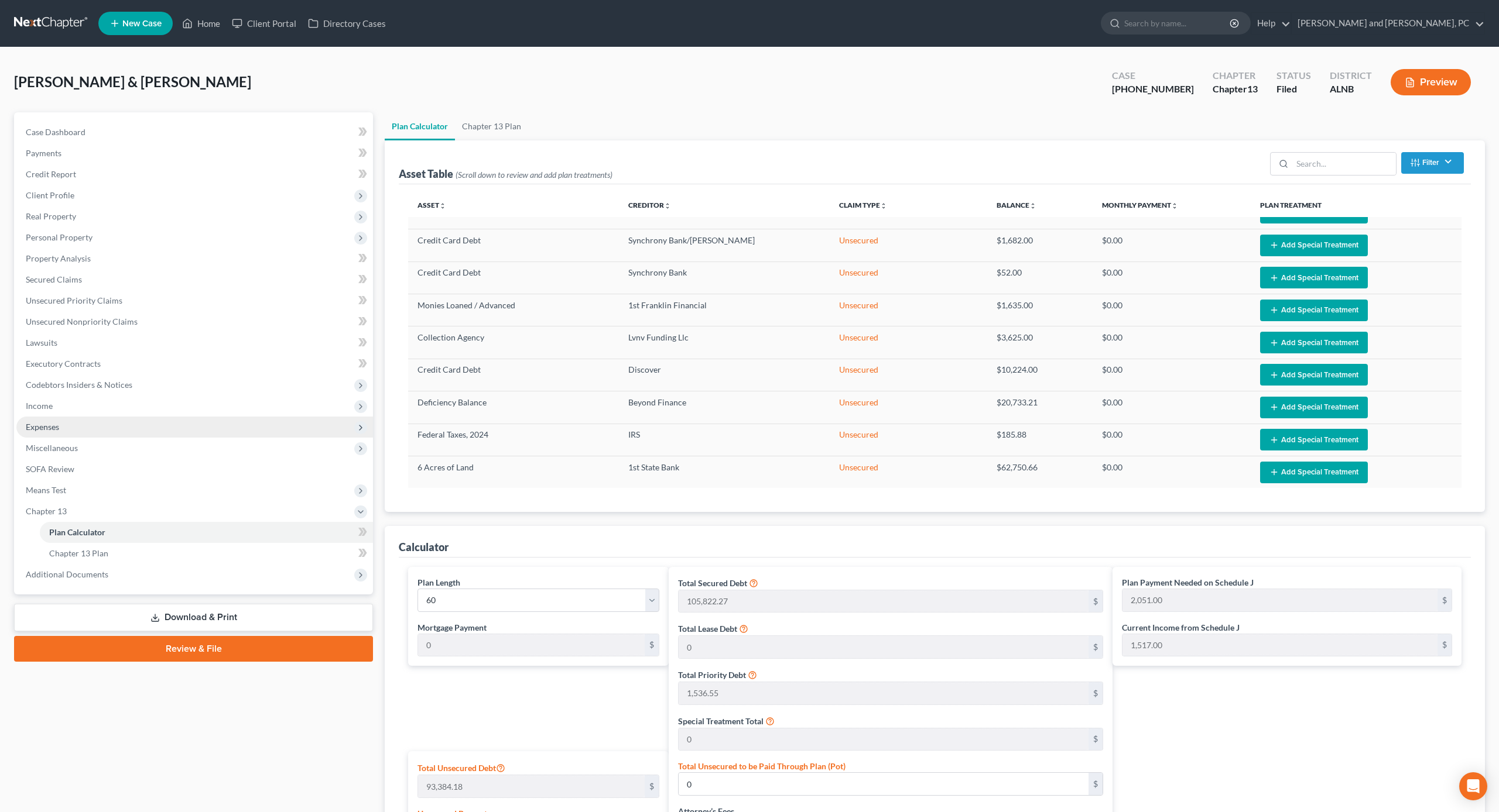
click at [74, 423] on span "Expenses" at bounding box center [195, 427] width 357 height 21
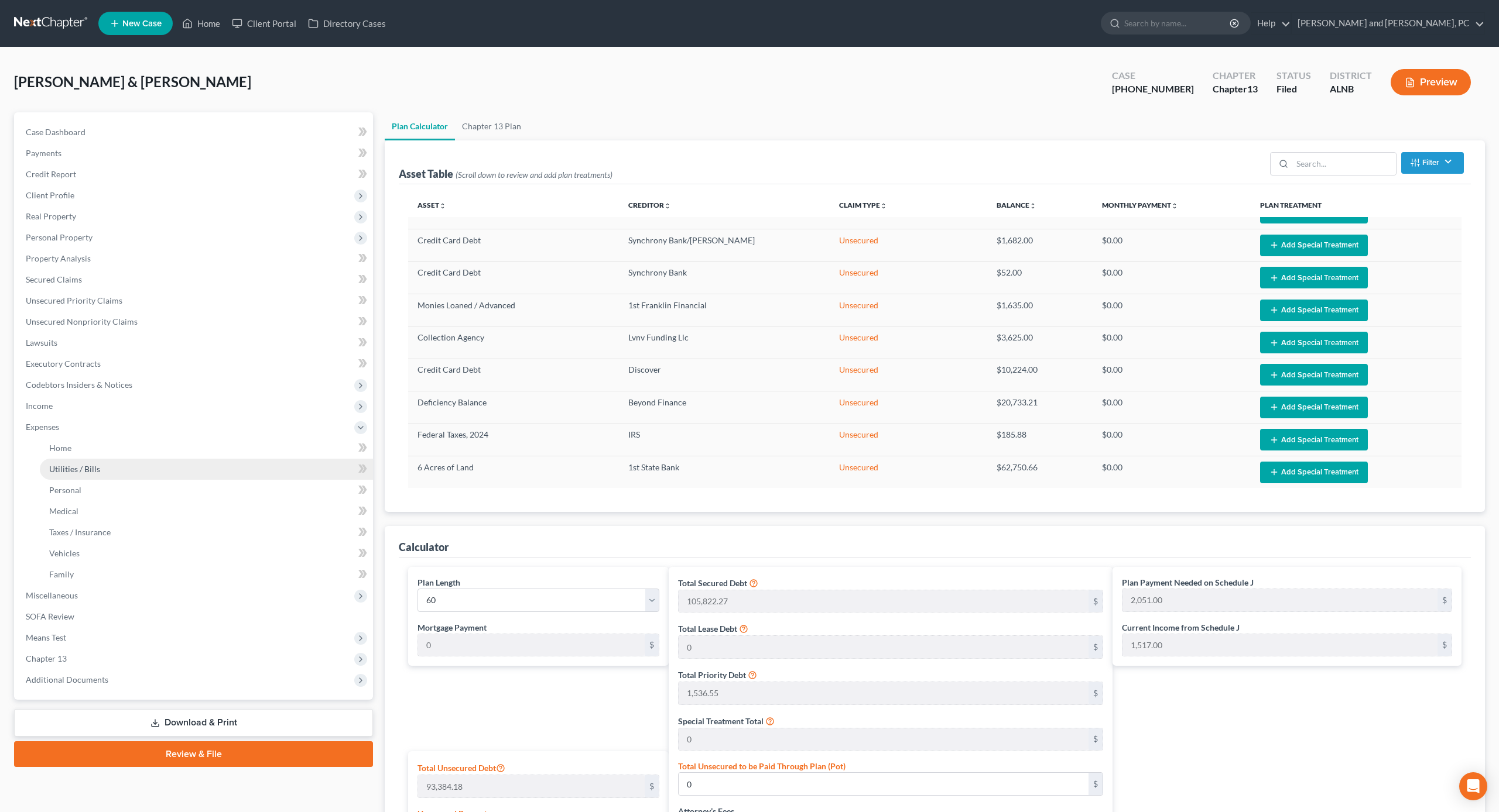
click at [99, 459] on link "Utilities / Bills" at bounding box center [206, 469] width 333 height 21
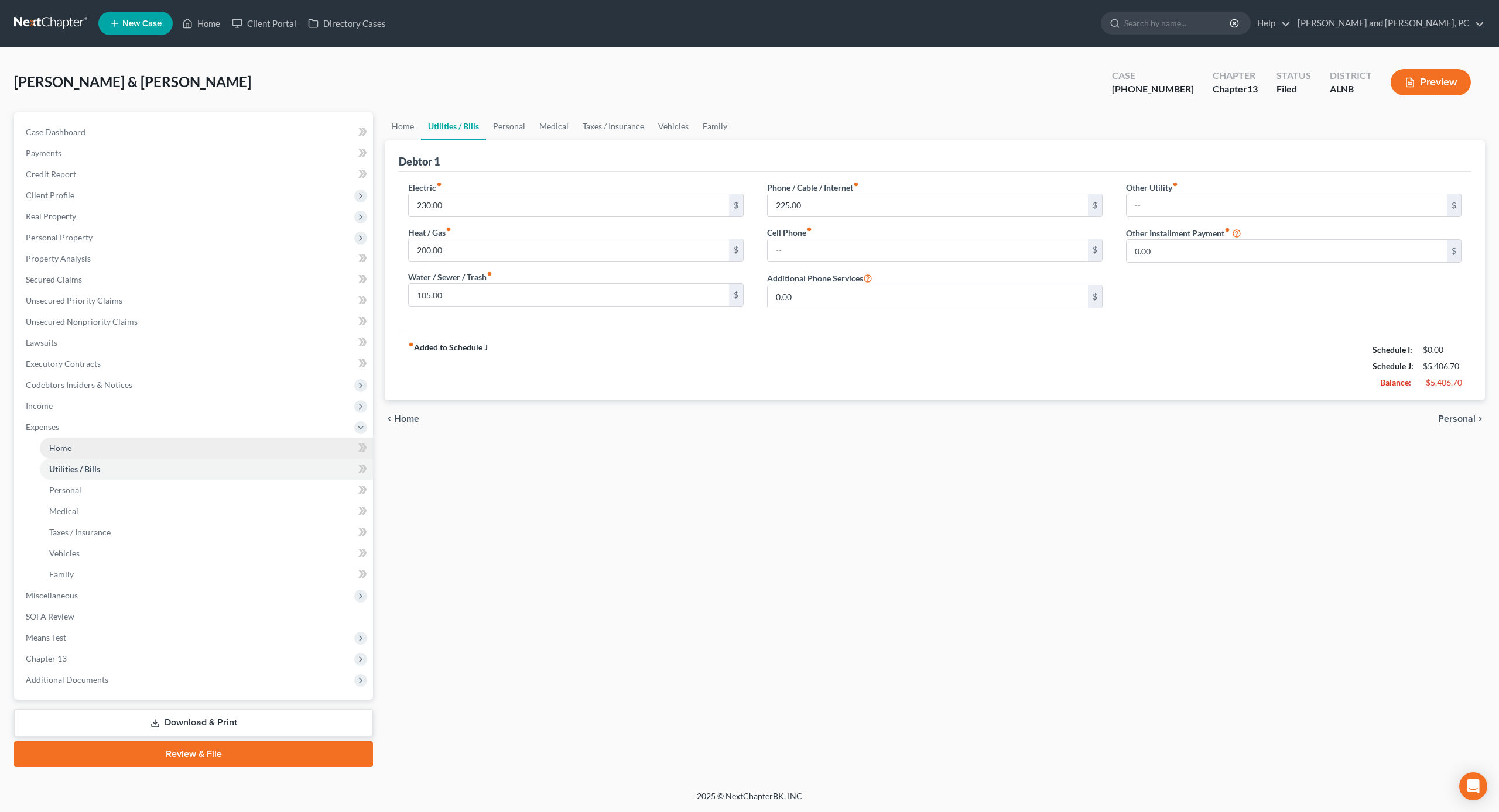
click at [97, 449] on link "Home" at bounding box center [206, 448] width 333 height 21
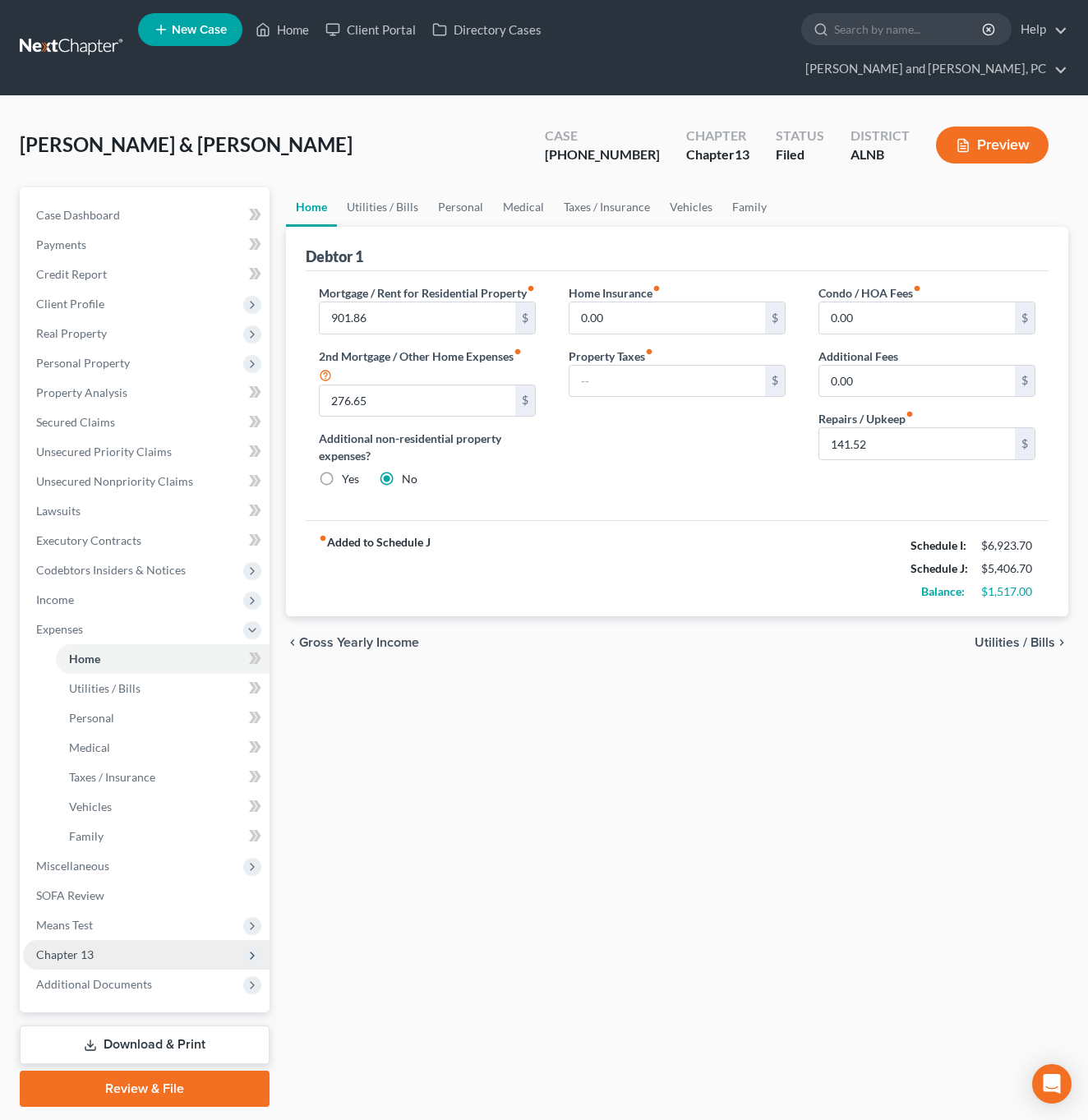
click at [129, 940] on span "Chapter 13" at bounding box center [146, 955] width 247 height 30
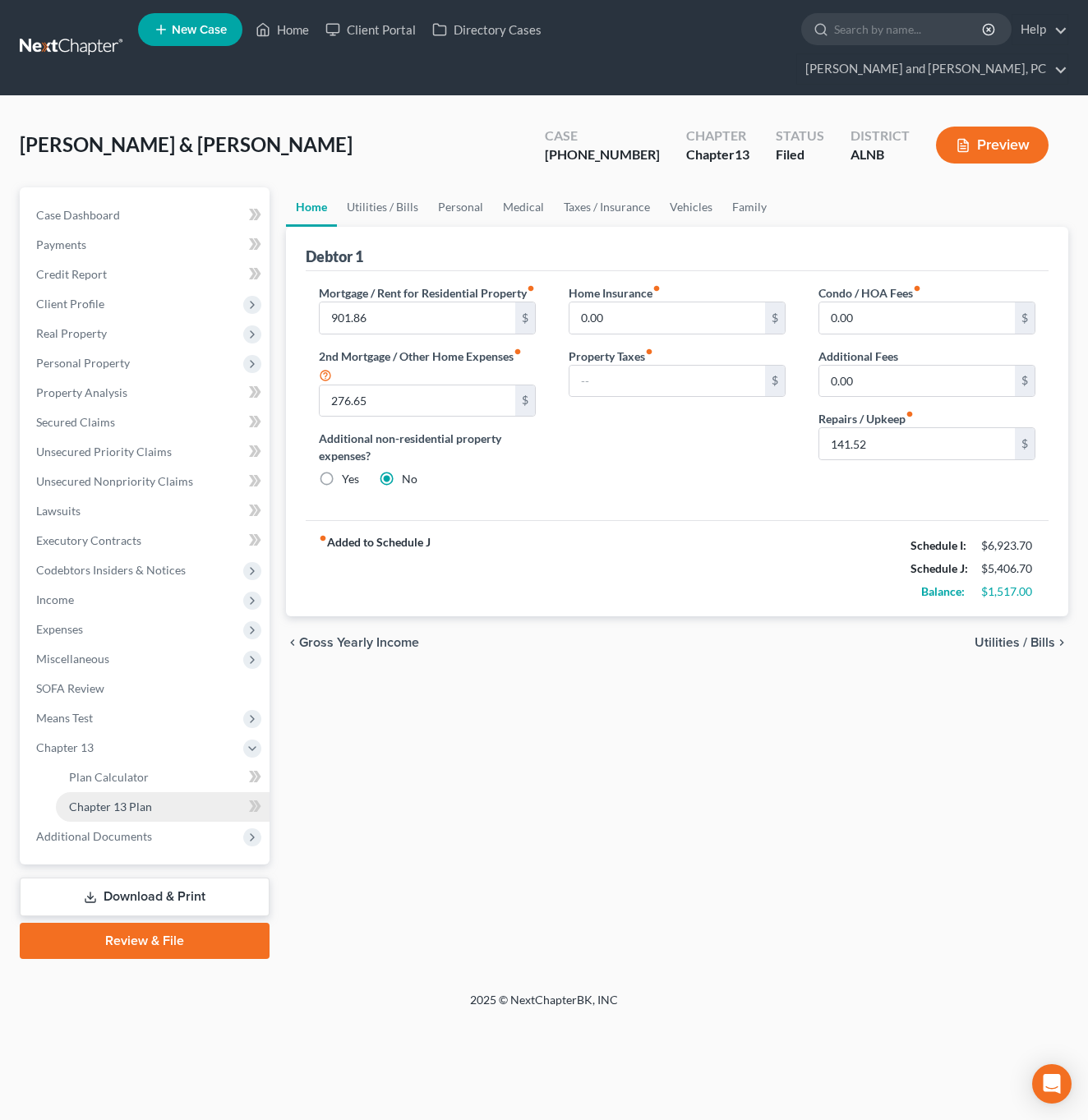
click at [142, 792] on link "Chapter 13 Plan" at bounding box center [163, 807] width 214 height 30
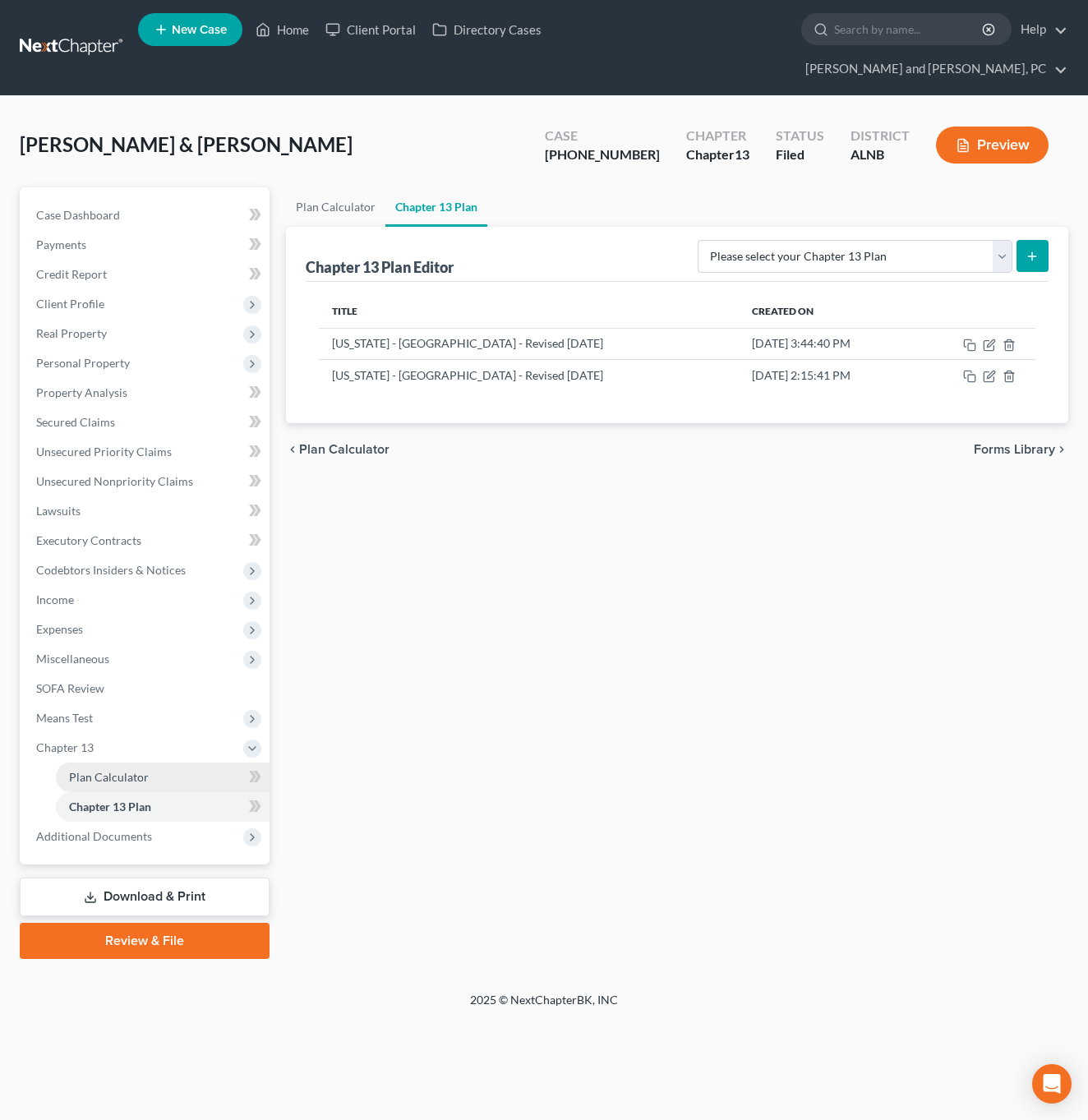
click at [132, 763] on link "Plan Calculator" at bounding box center [163, 777] width 214 height 30
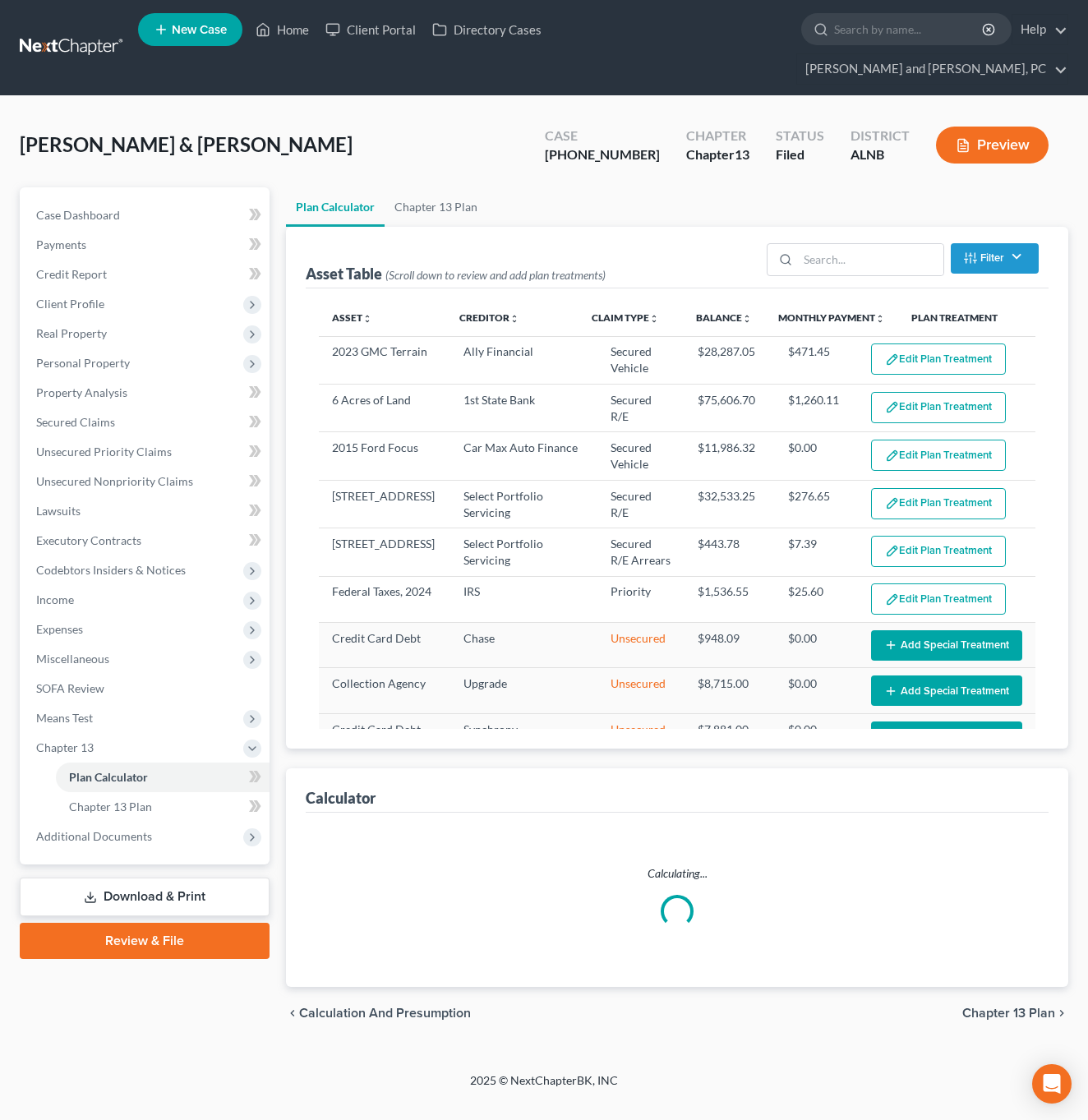
select select "59"
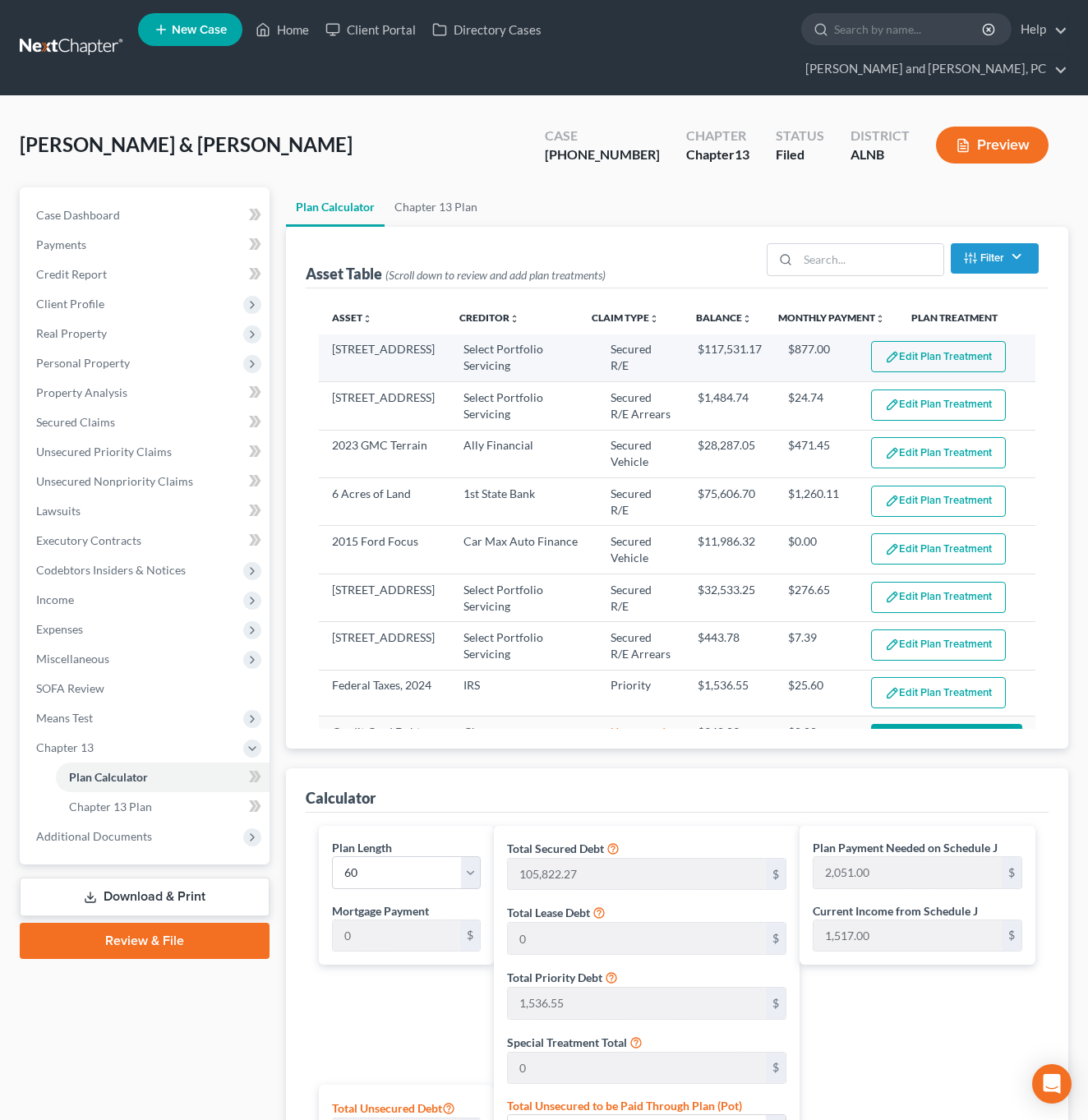
click at [923, 341] on button "Edit Plan Treatment" at bounding box center [938, 356] width 135 height 32
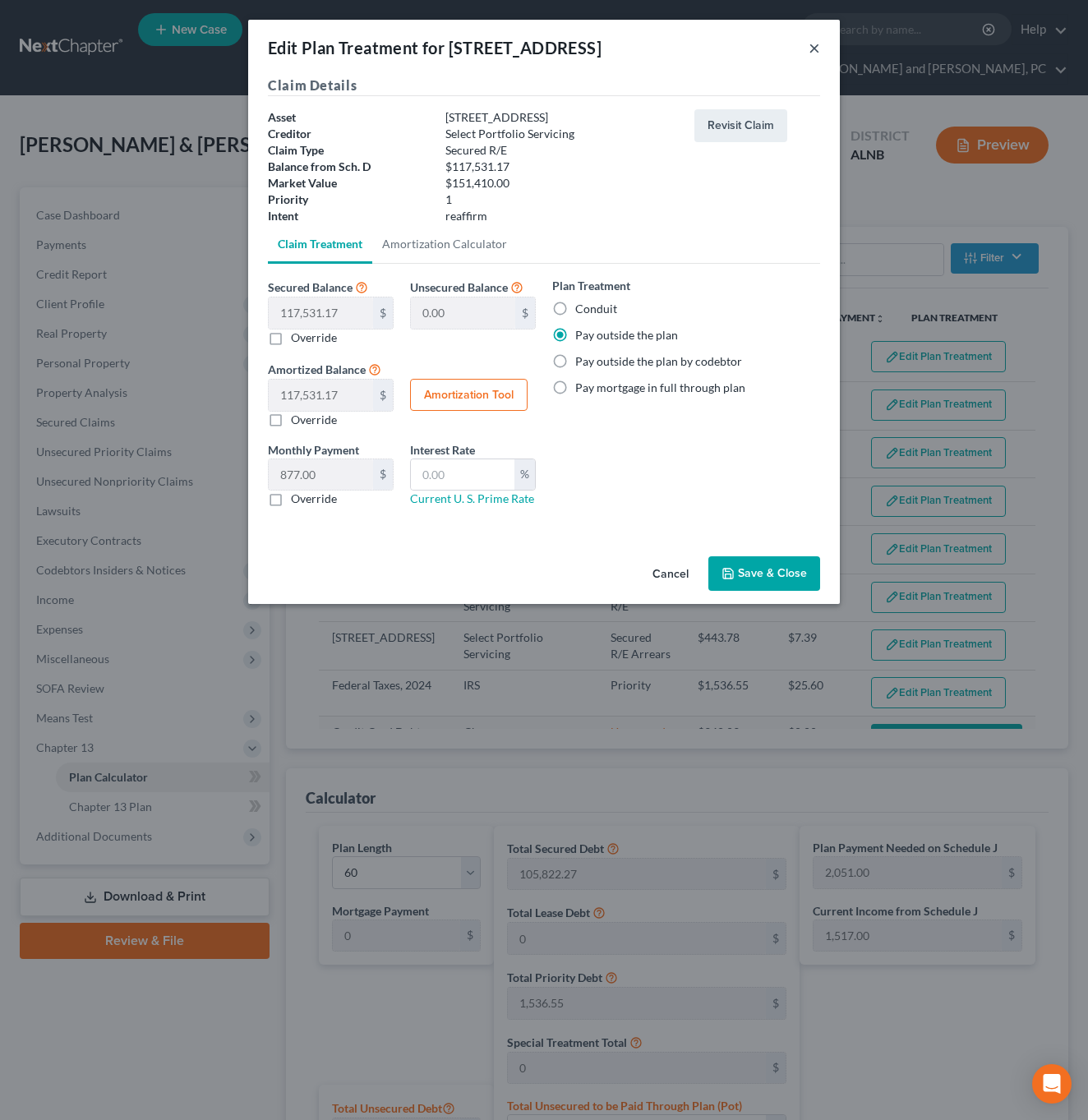
click at [818, 49] on button "×" at bounding box center [815, 48] width 11 height 20
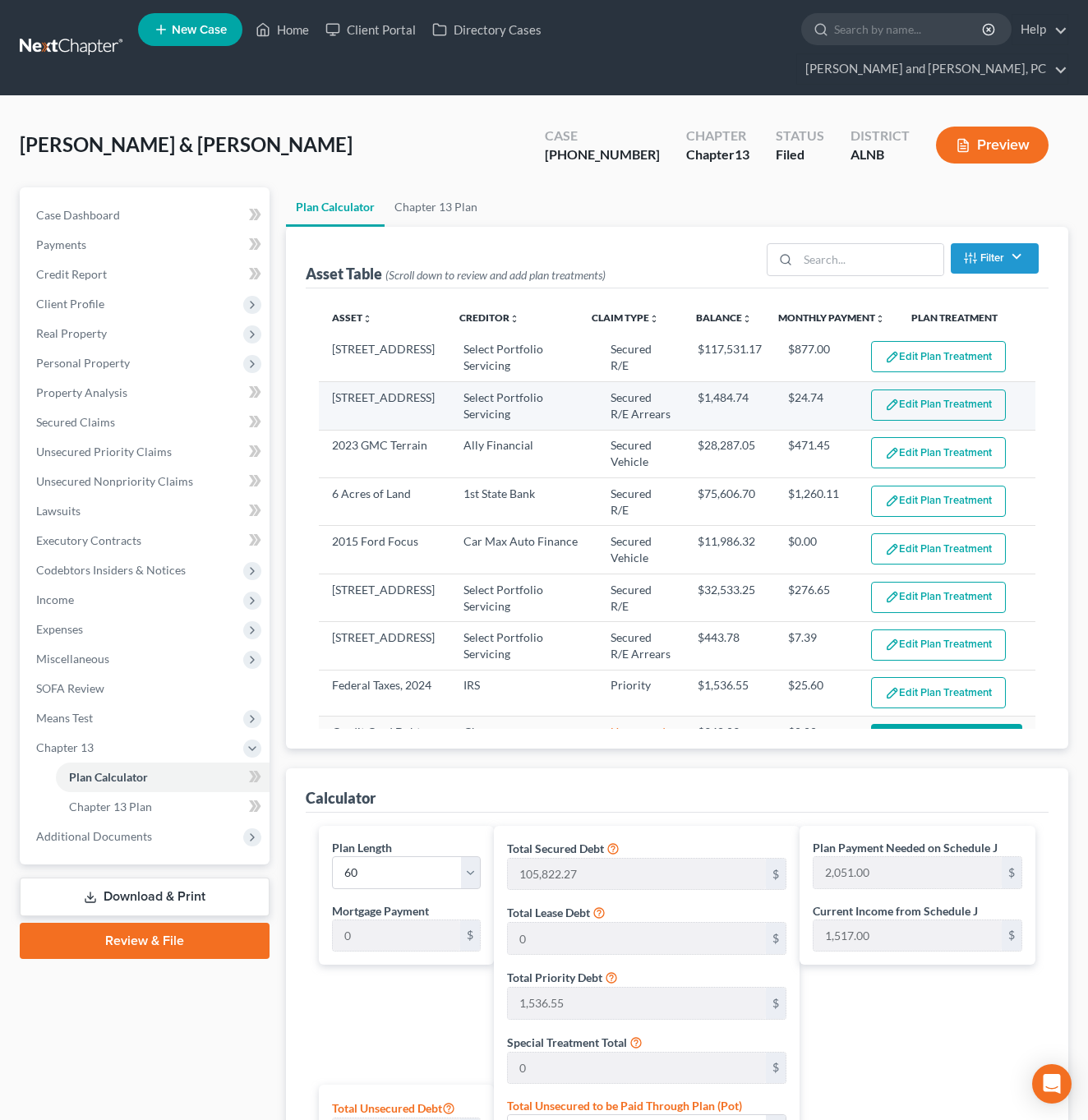
click at [893, 398] on img "button" at bounding box center [892, 404] width 14 height 14
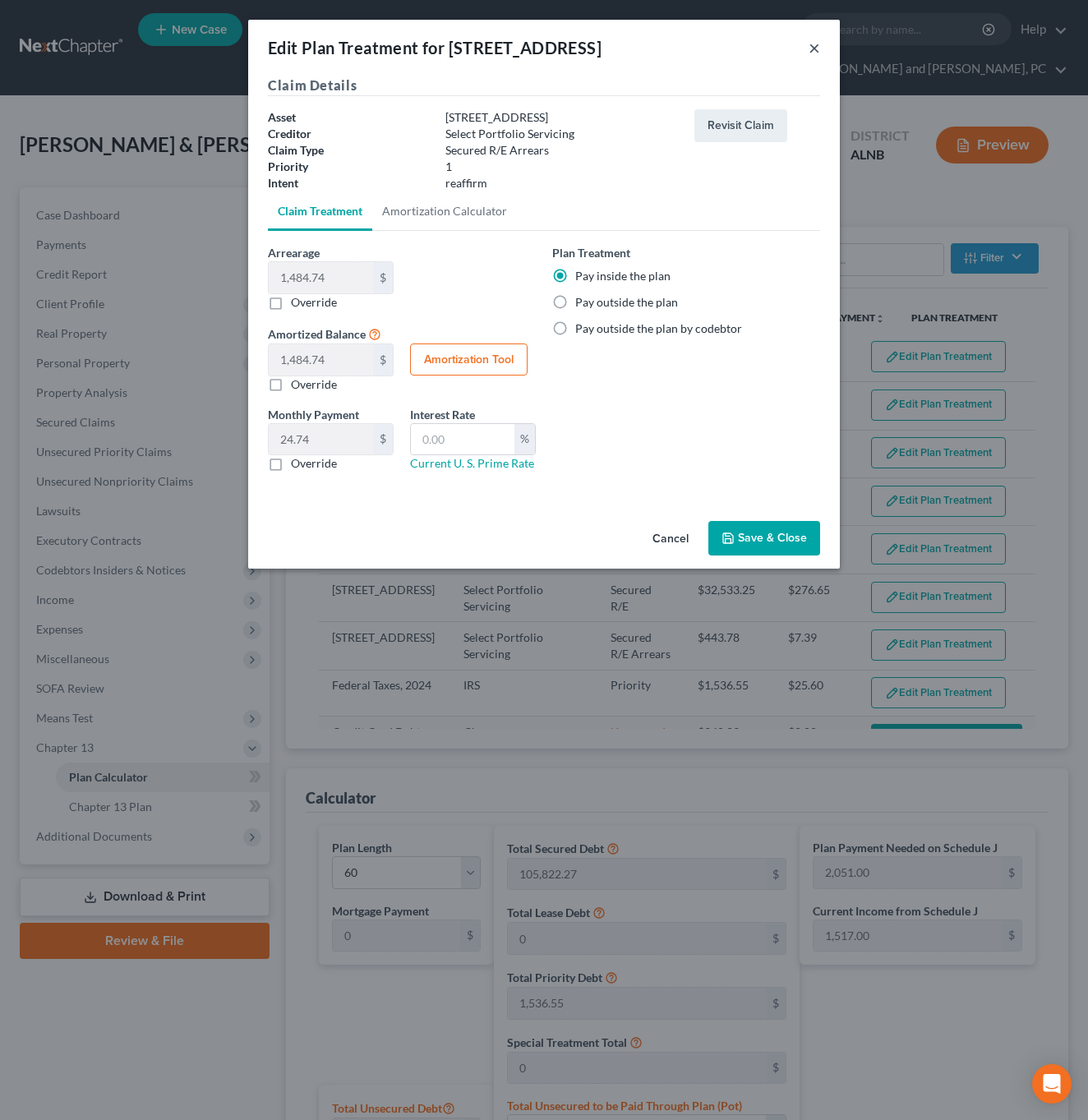
click at [812, 45] on button "×" at bounding box center [815, 48] width 11 height 20
